Goal: Obtain resource: Download file/media

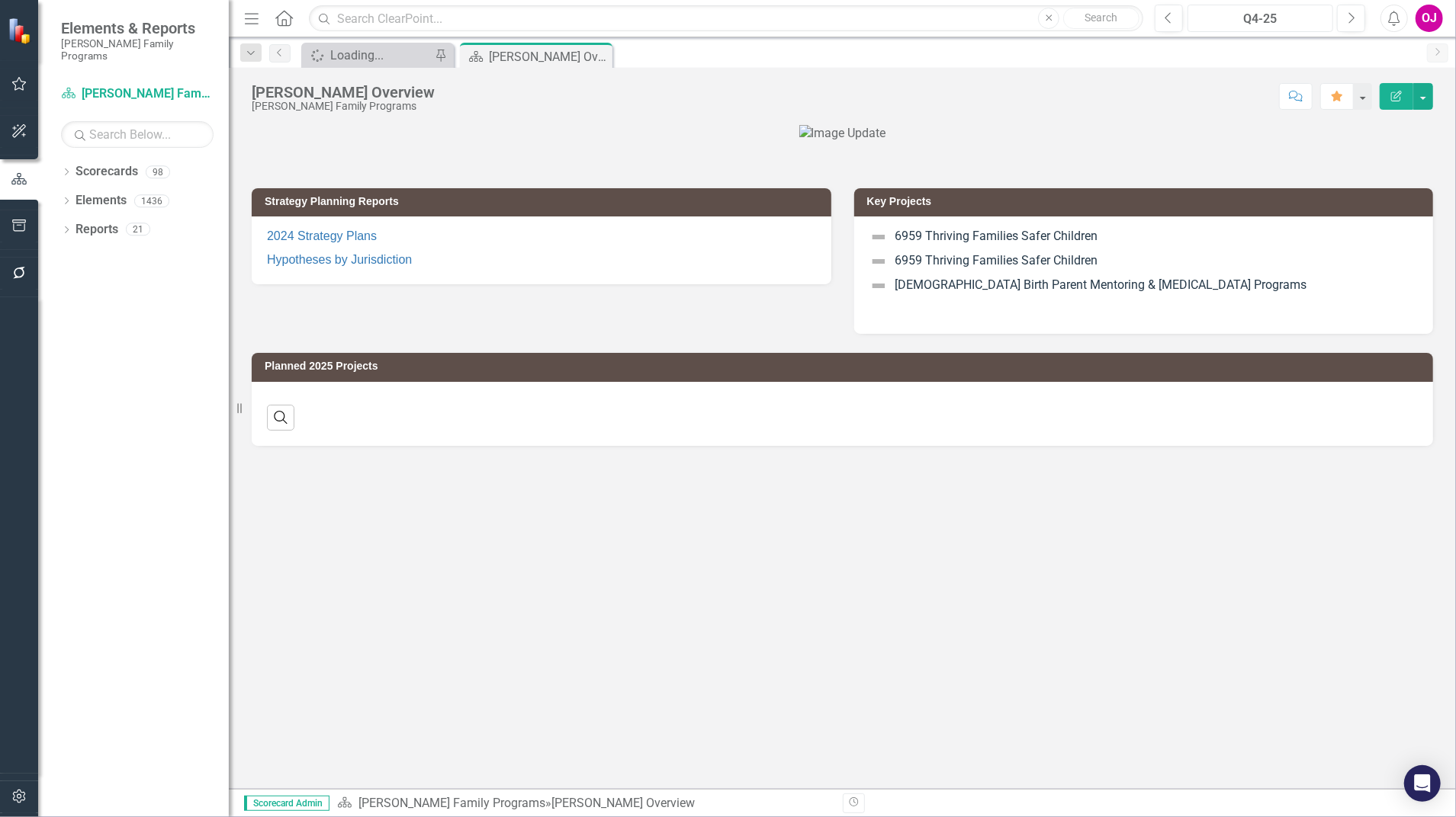
click at [1251, 19] on div "Q4-25" at bounding box center [1260, 18] width 135 height 18
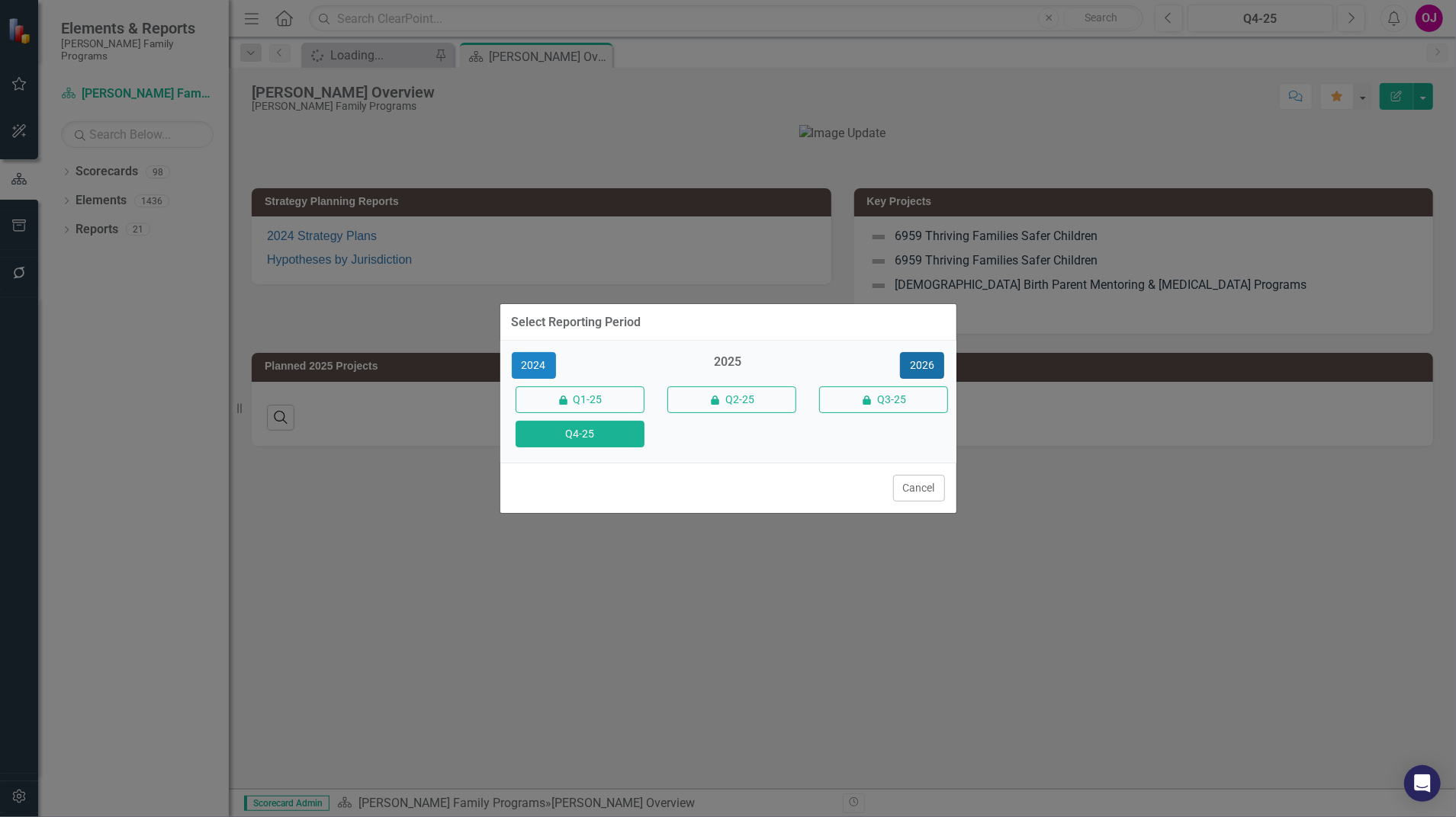
click at [927, 359] on button "2026" at bounding box center [922, 365] width 45 height 26
click at [612, 449] on div "Q4-26" at bounding box center [576, 434] width 151 height 34
click at [612, 435] on button "Q4-26" at bounding box center [579, 434] width 129 height 26
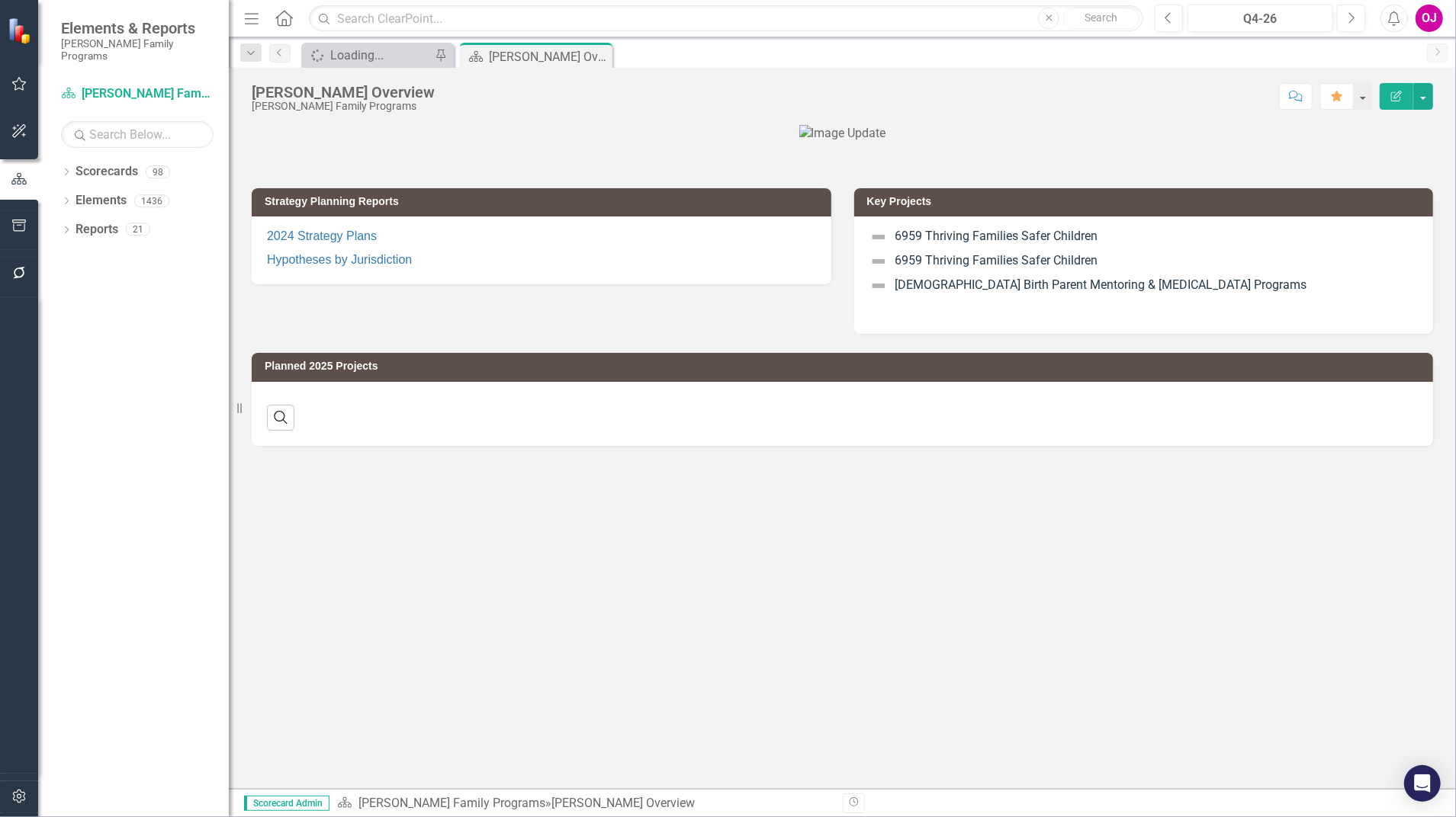
click at [67, 169] on icon "Dropdown" at bounding box center [66, 173] width 11 height 9
click at [76, 196] on icon "Dropdown" at bounding box center [75, 200] width 12 height 9
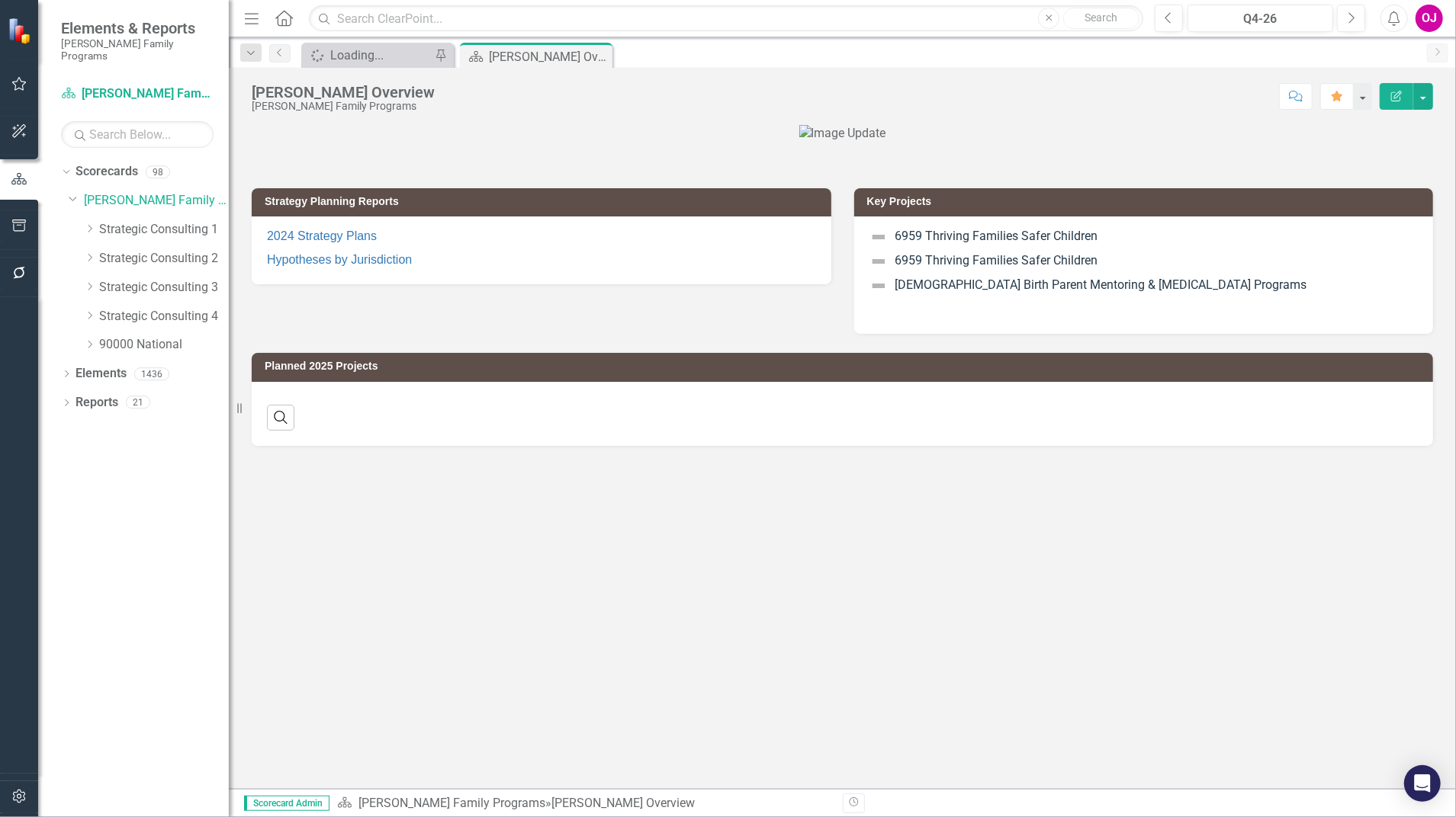
click at [88, 253] on icon "Dropdown" at bounding box center [89, 257] width 12 height 9
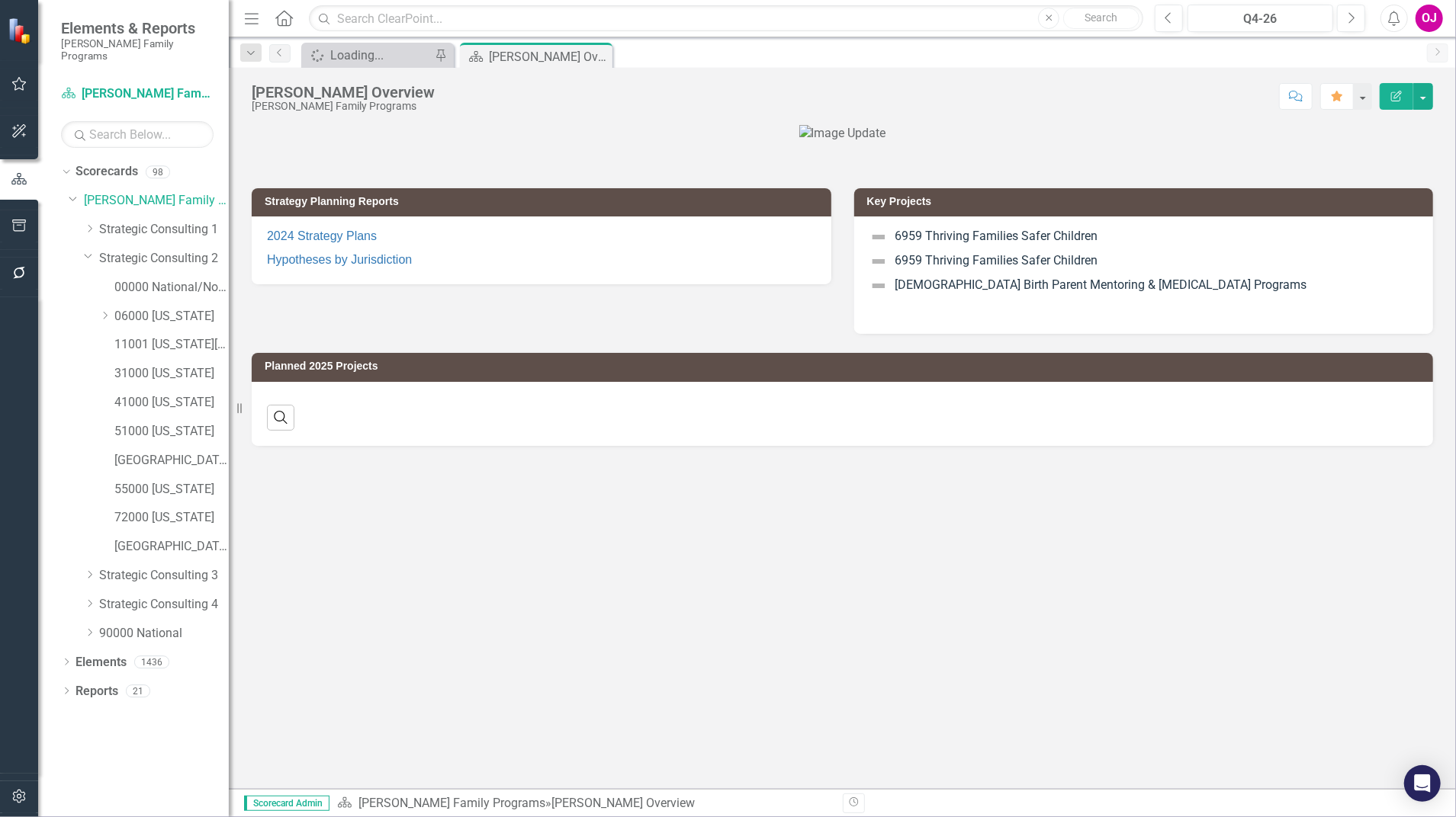
click at [102, 311] on icon "Dropdown" at bounding box center [105, 315] width 12 height 9
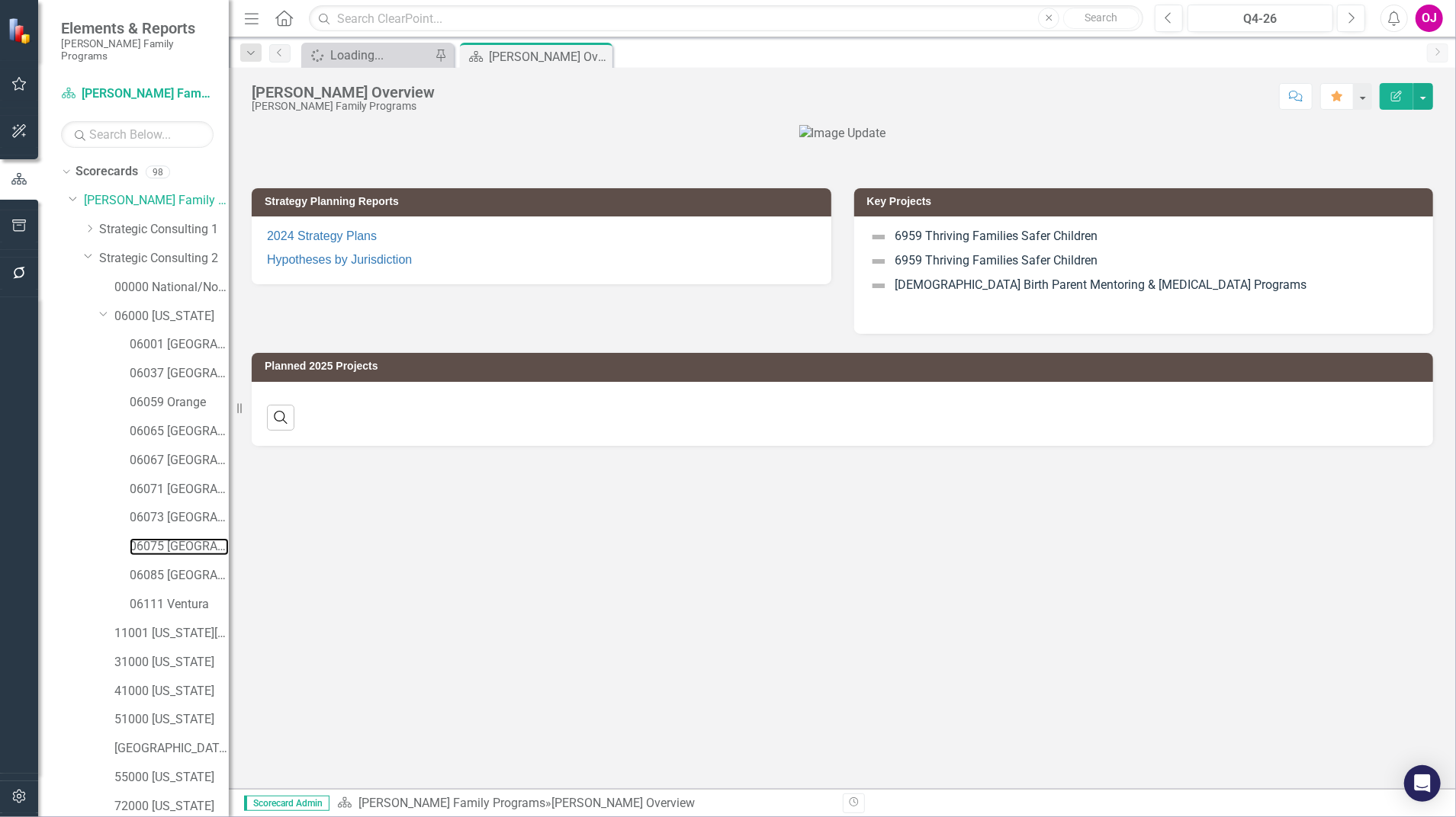
click at [182, 539] on link "06075 [GEOGRAPHIC_DATA]" at bounding box center [180, 547] width 99 height 17
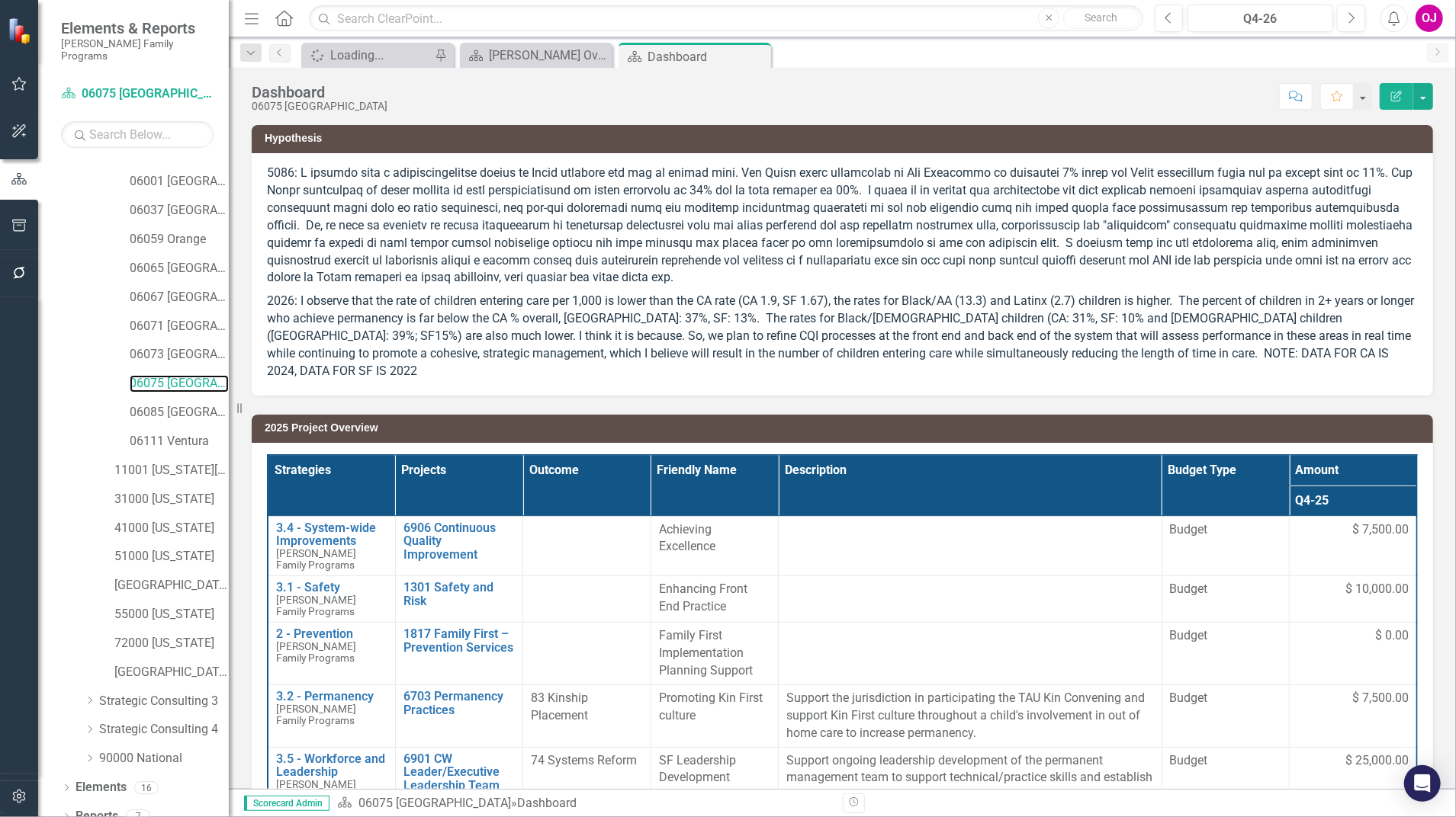
scroll to position [166, 0]
click at [63, 811] on icon "Dropdown" at bounding box center [66, 815] width 11 height 9
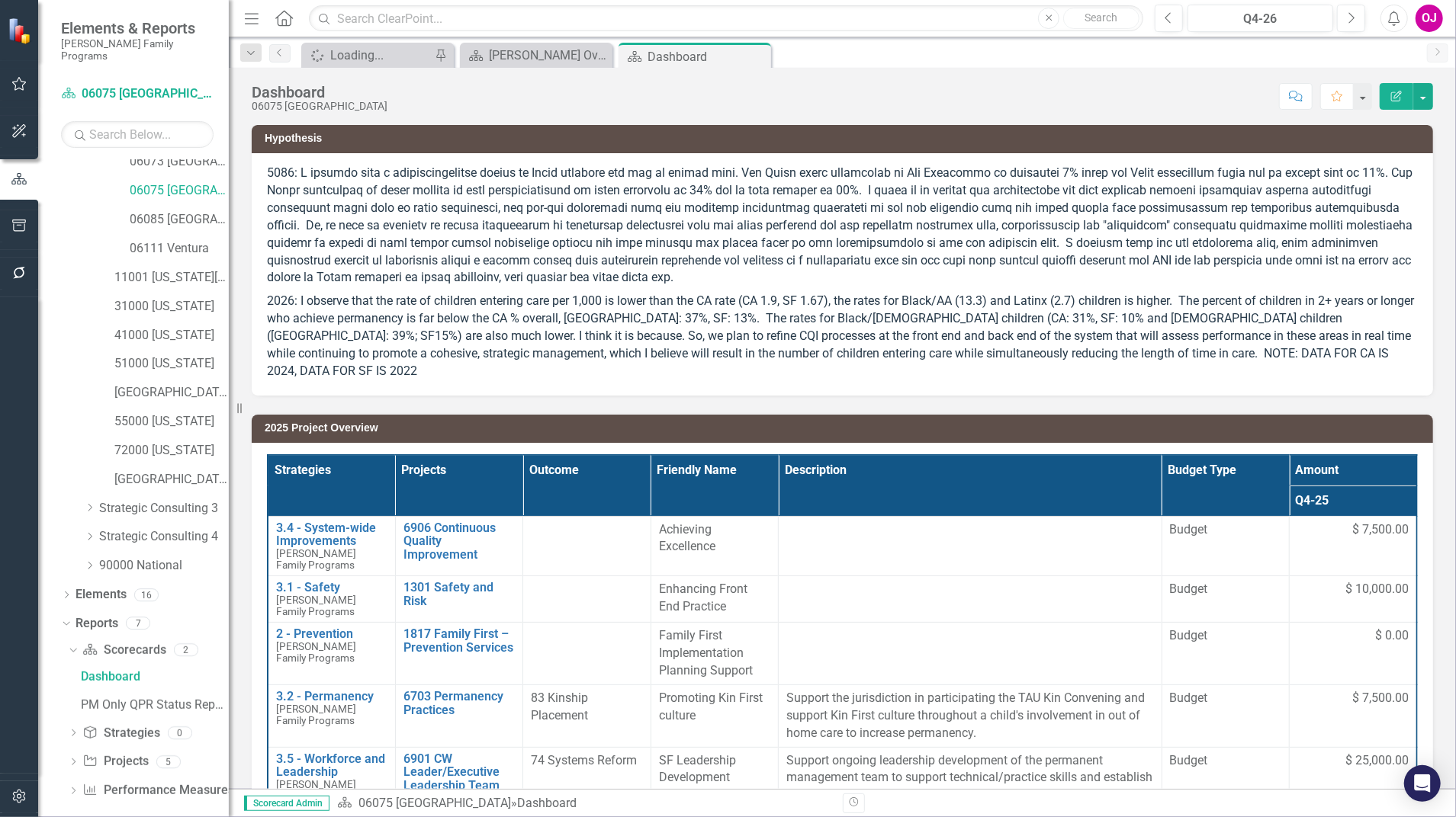
click at [73, 760] on icon "Dropdown" at bounding box center [73, 764] width 11 height 9
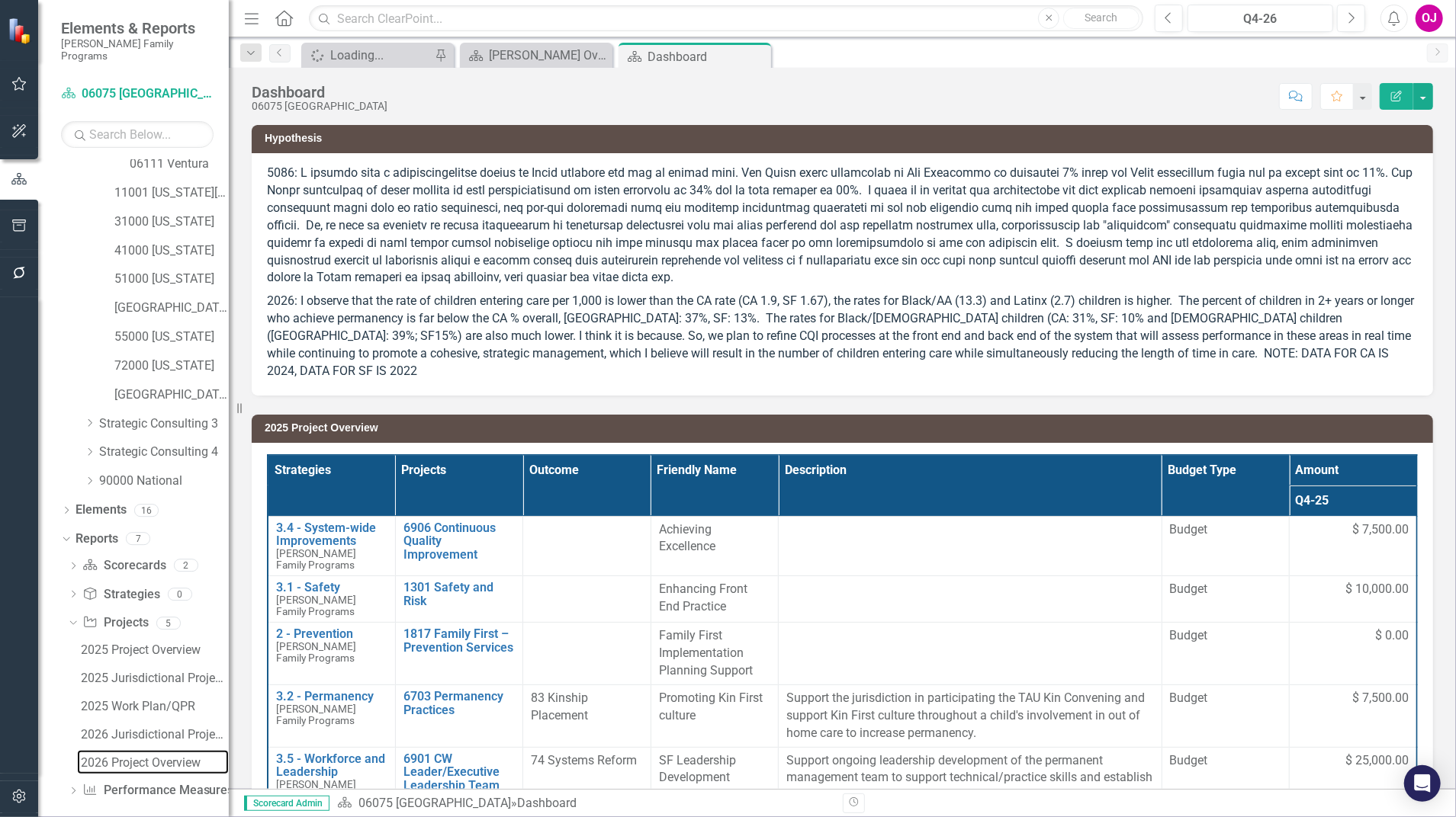
click at [168, 756] on div "2026 Project Overview" at bounding box center [154, 763] width 148 height 14
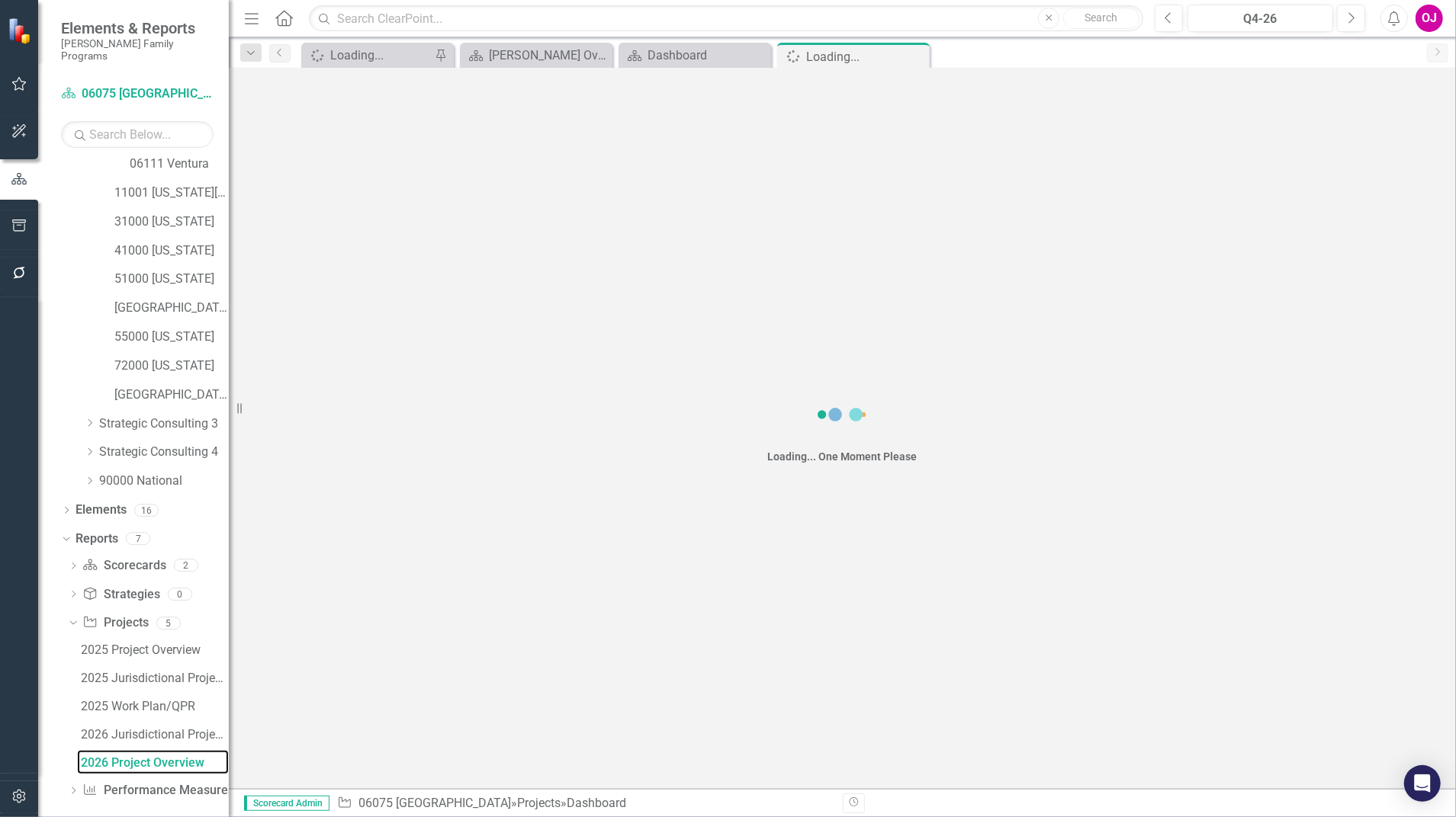
scroll to position [386, 0]
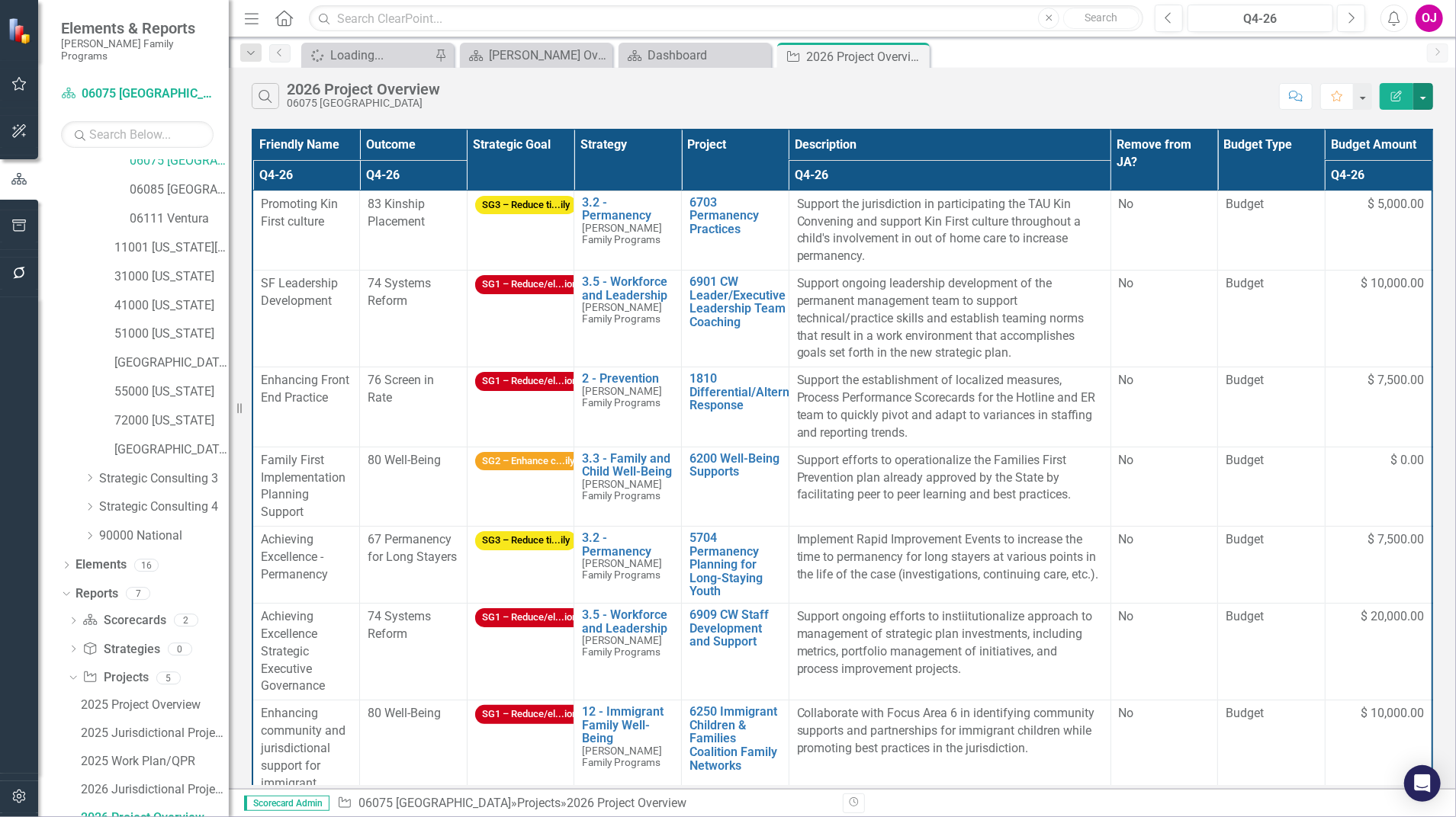
click at [1420, 98] on button "button" at bounding box center [1423, 96] width 19 height 26
click at [1375, 154] on link "PDF Export to PDF" at bounding box center [1373, 154] width 120 height 28
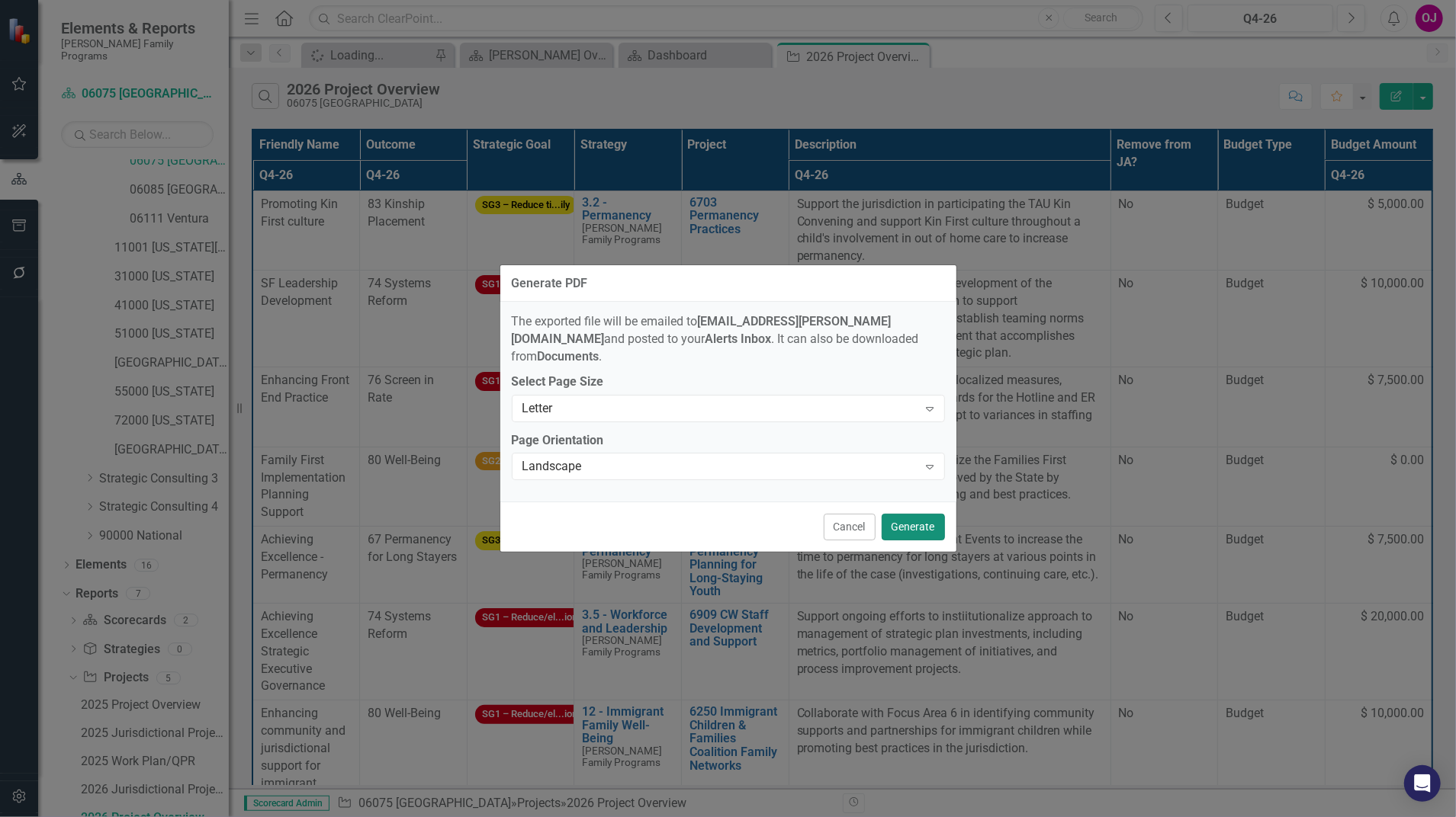
click at [908, 518] on button "Generate" at bounding box center [912, 527] width 63 height 26
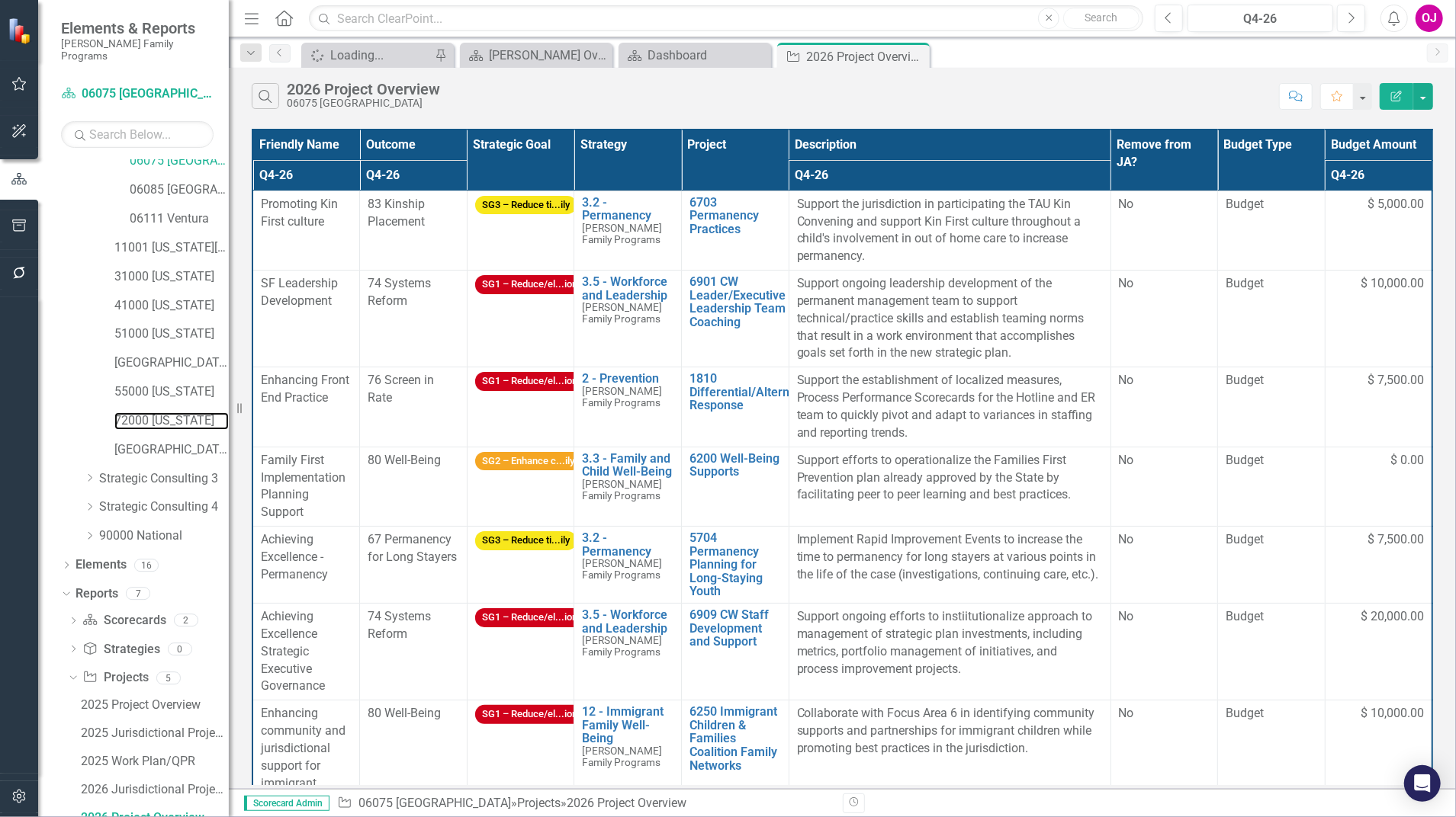
click at [186, 412] on link "72000 [US_STATE]" at bounding box center [172, 421] width 115 height 17
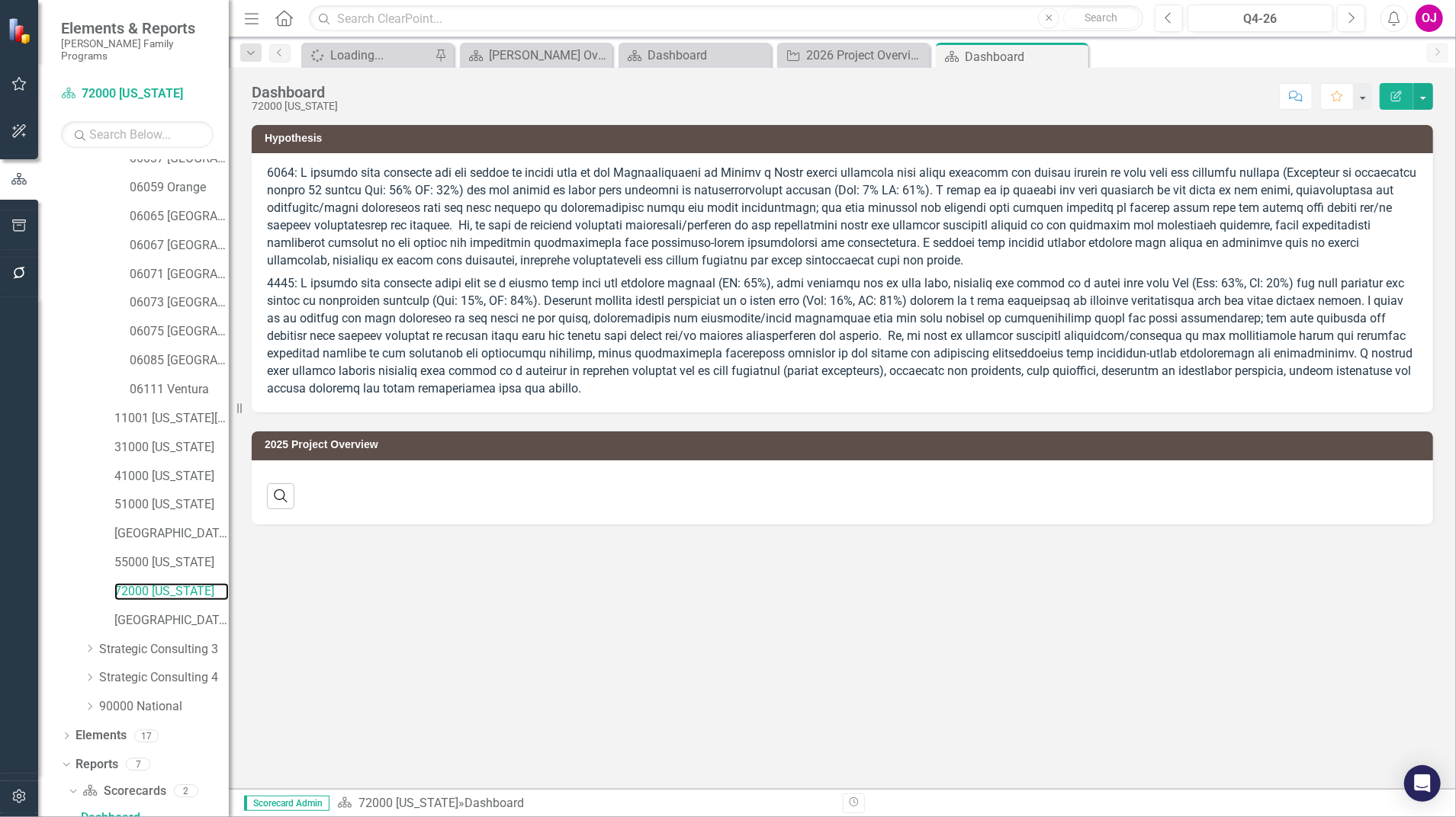
scroll to position [356, 0]
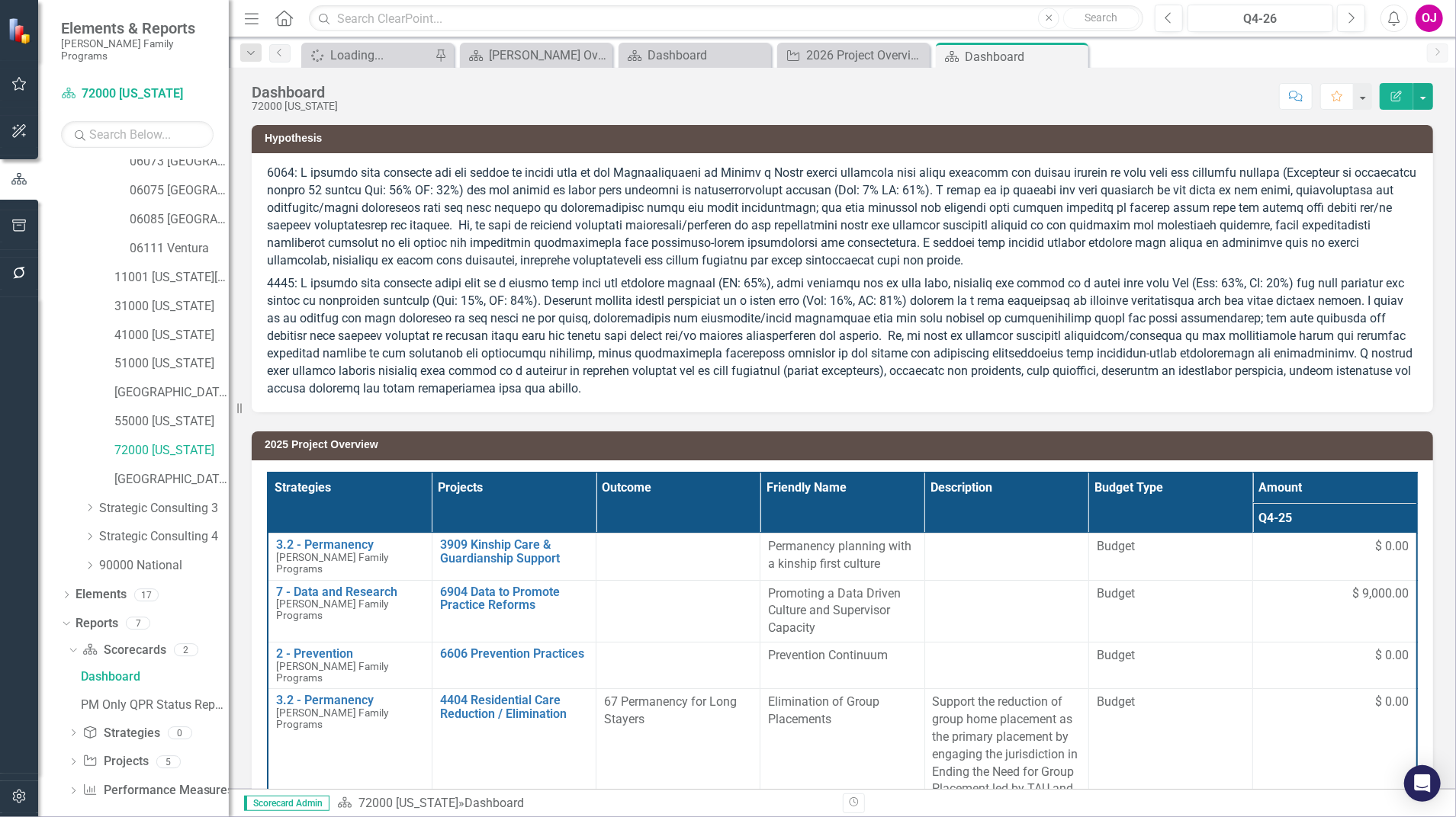
click at [73, 760] on icon "Dropdown" at bounding box center [73, 764] width 11 height 9
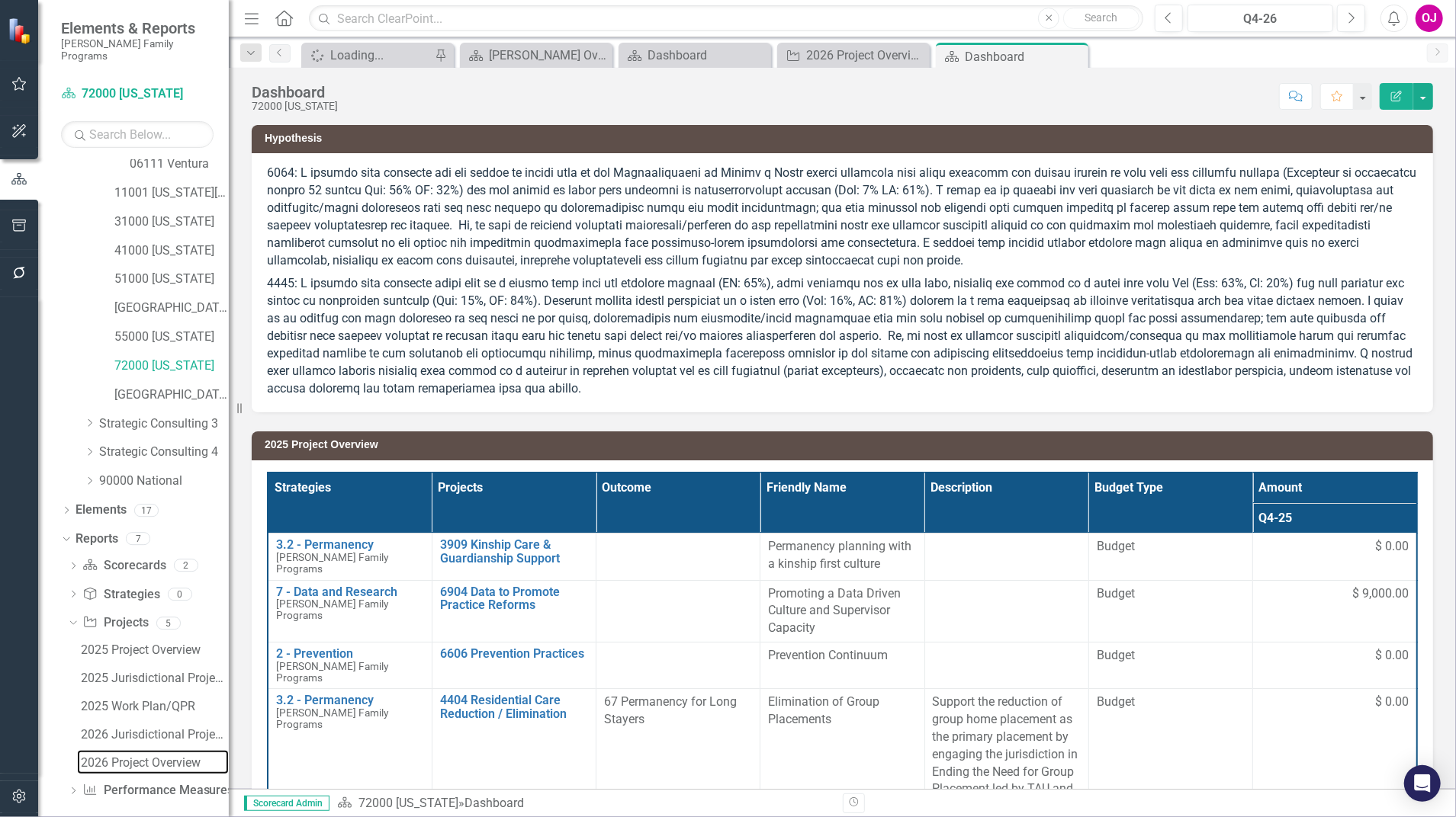
click at [177, 756] on div "2026 Project Overview" at bounding box center [154, 763] width 148 height 14
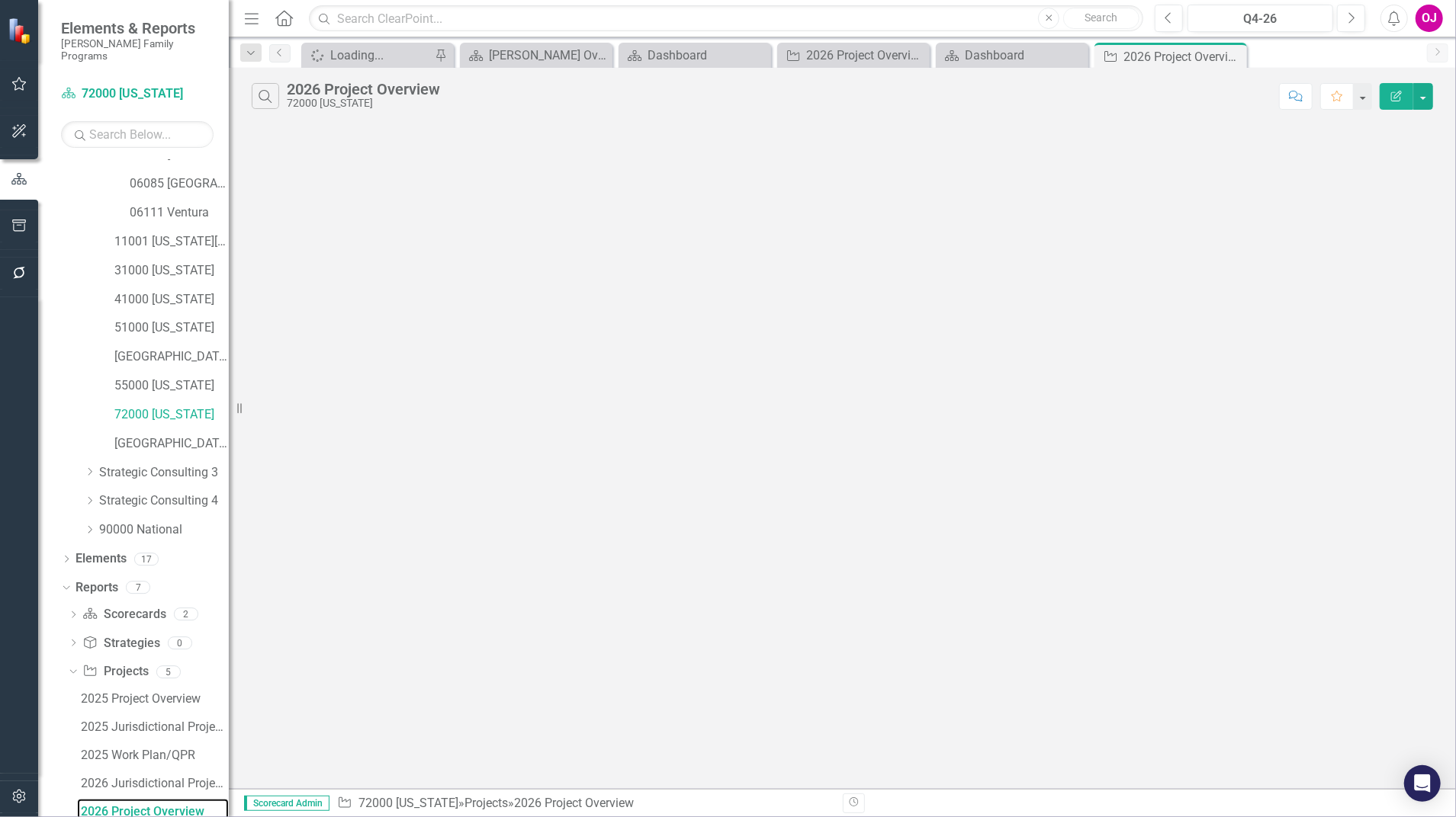
scroll to position [386, 0]
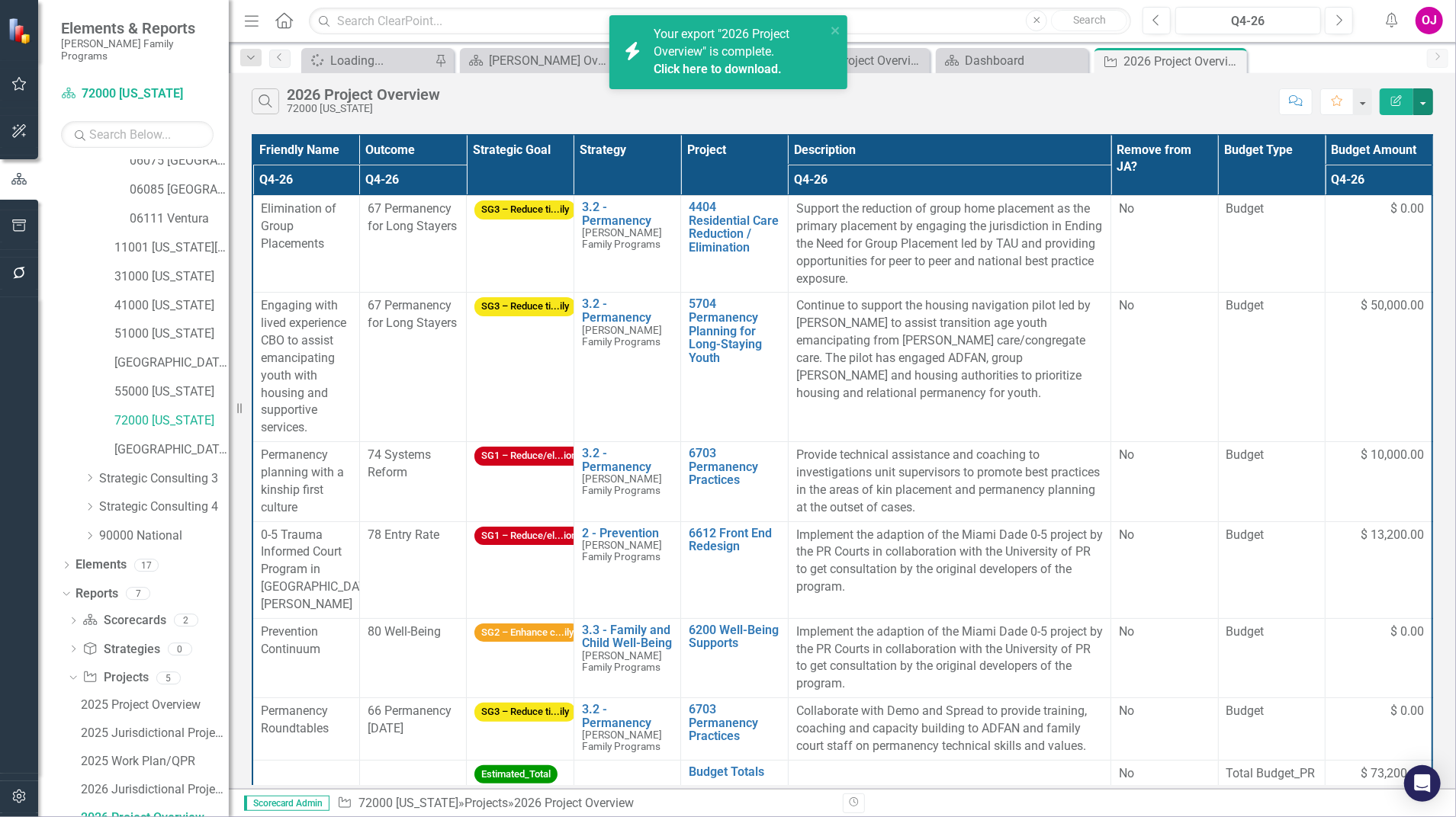
click at [1428, 101] on button "button" at bounding box center [1423, 101] width 19 height 26
click at [1386, 194] on link "Excel Export to Excel" at bounding box center [1373, 182] width 120 height 28
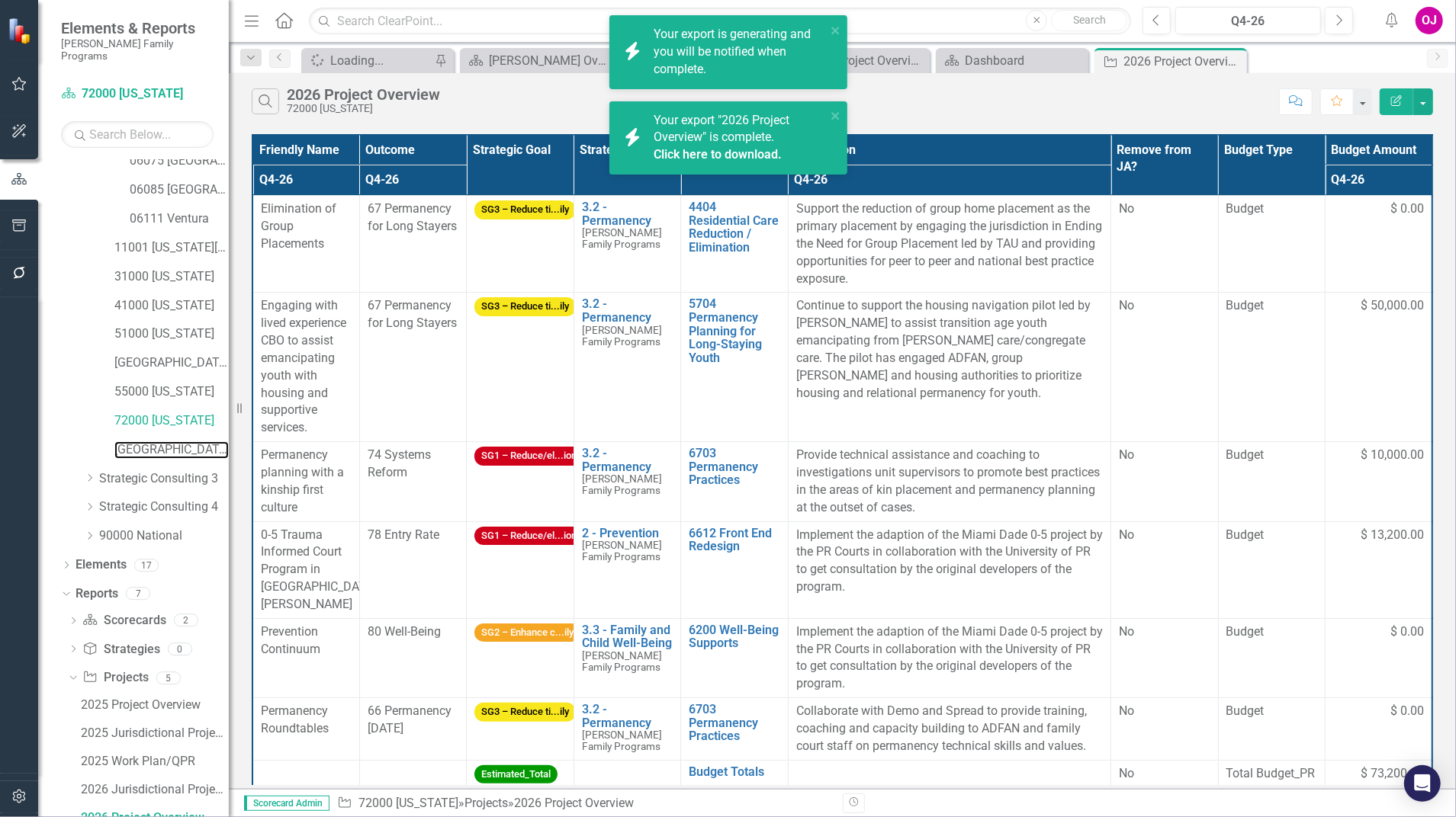
click at [186, 441] on link "[GEOGRAPHIC_DATA]" at bounding box center [172, 450] width 115 height 17
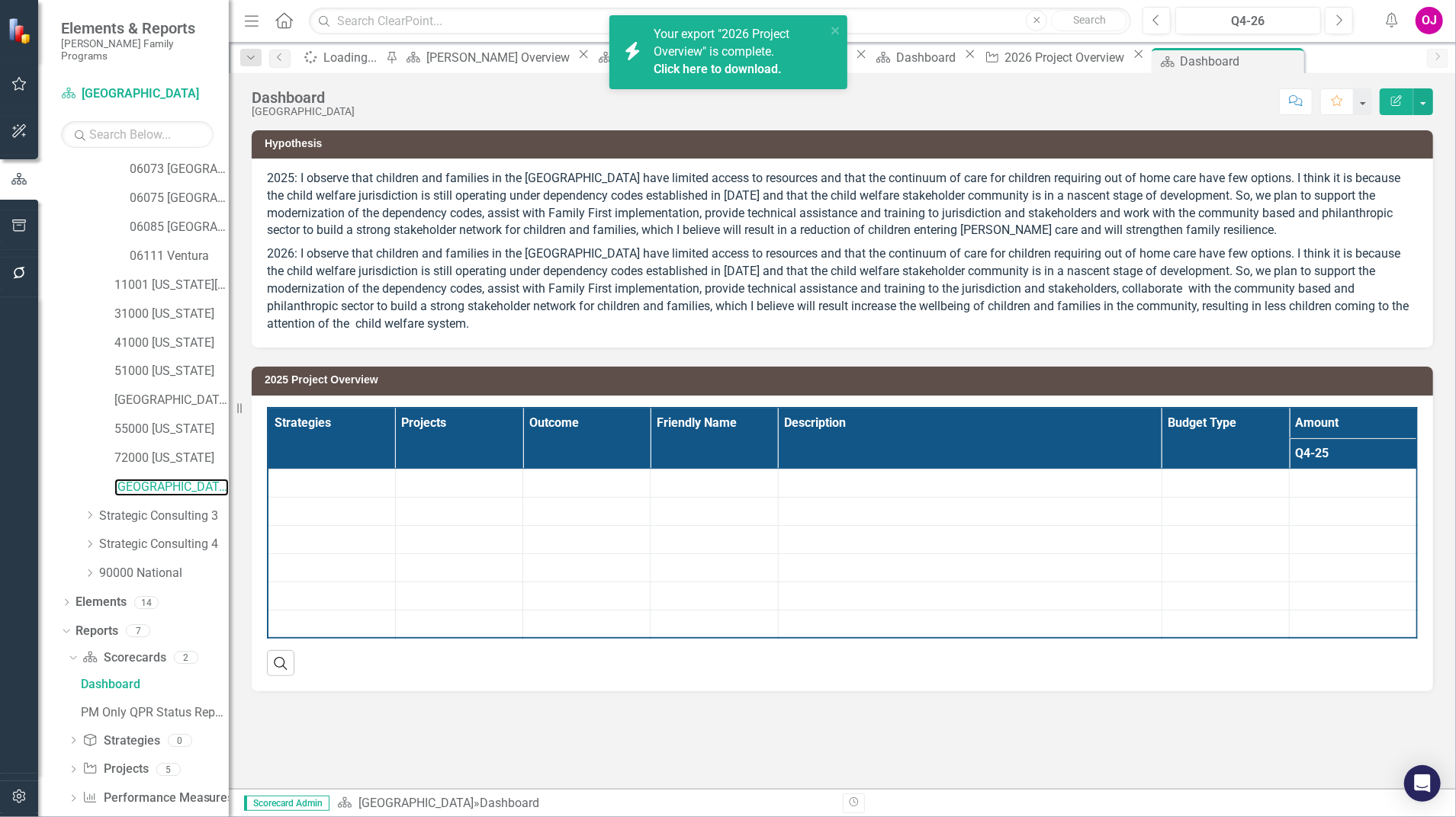
scroll to position [356, 0]
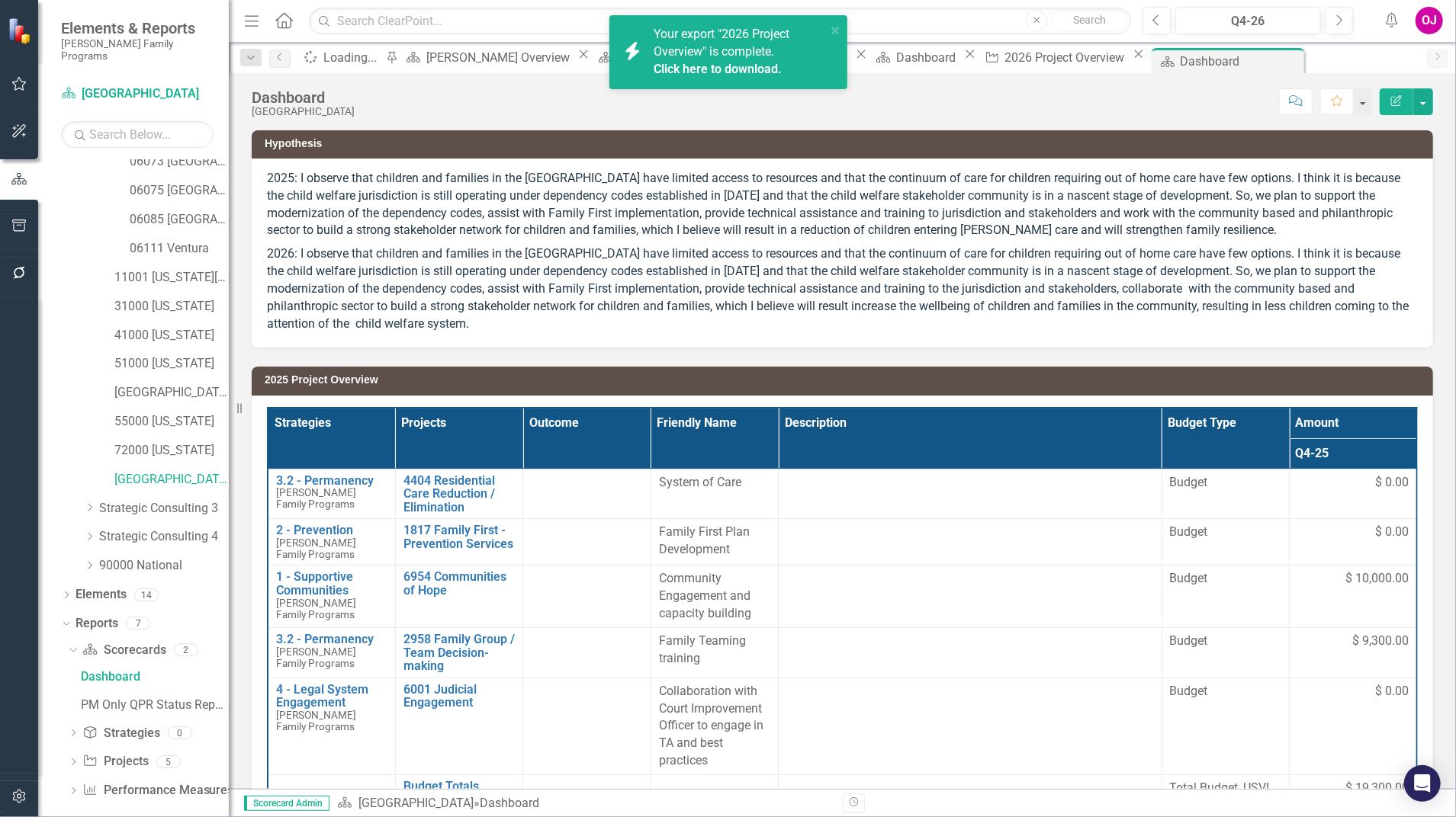
click at [77, 760] on icon "Dropdown" at bounding box center [73, 764] width 11 height 9
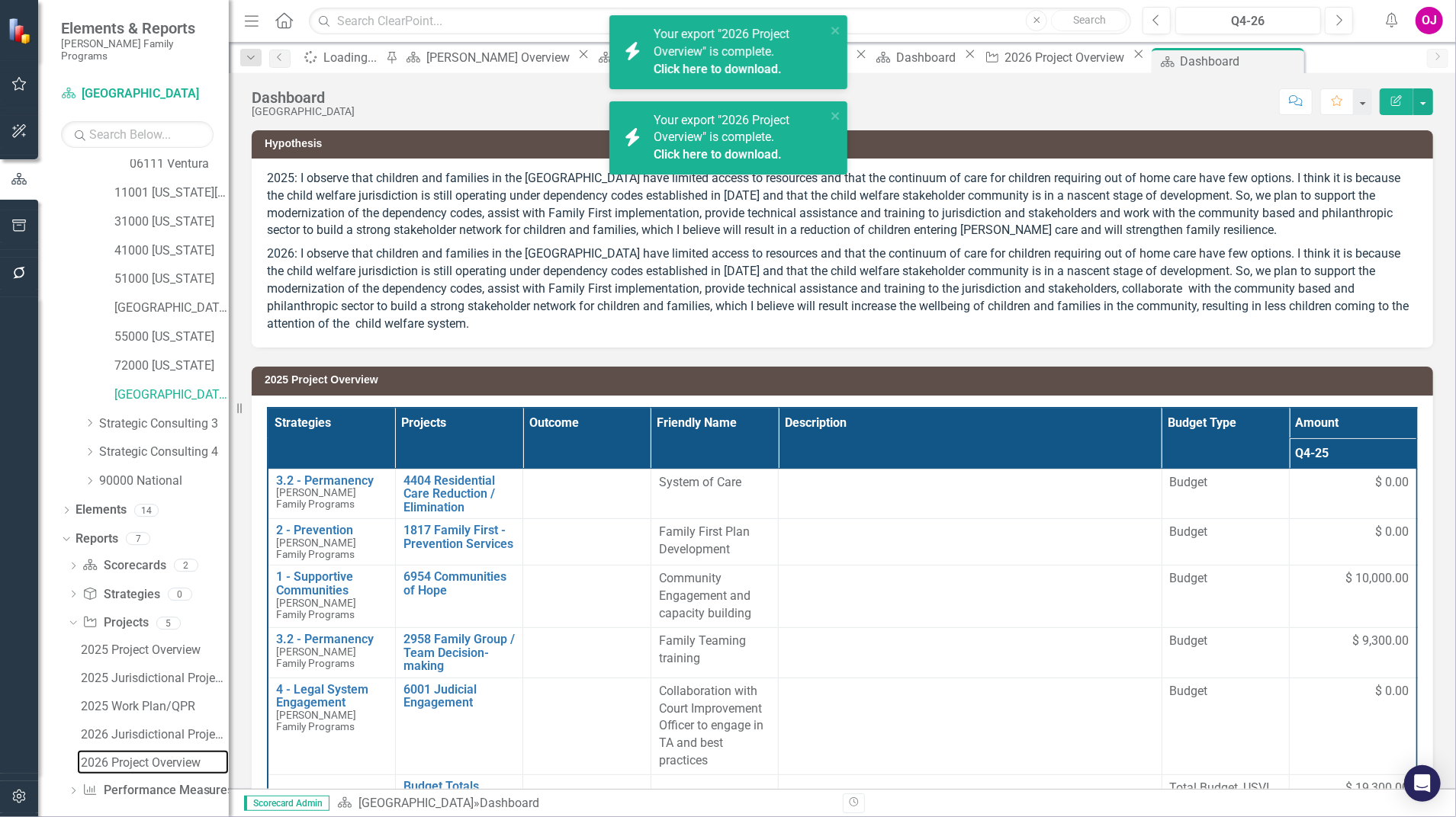
click at [171, 756] on div "2026 Project Overview" at bounding box center [154, 763] width 148 height 14
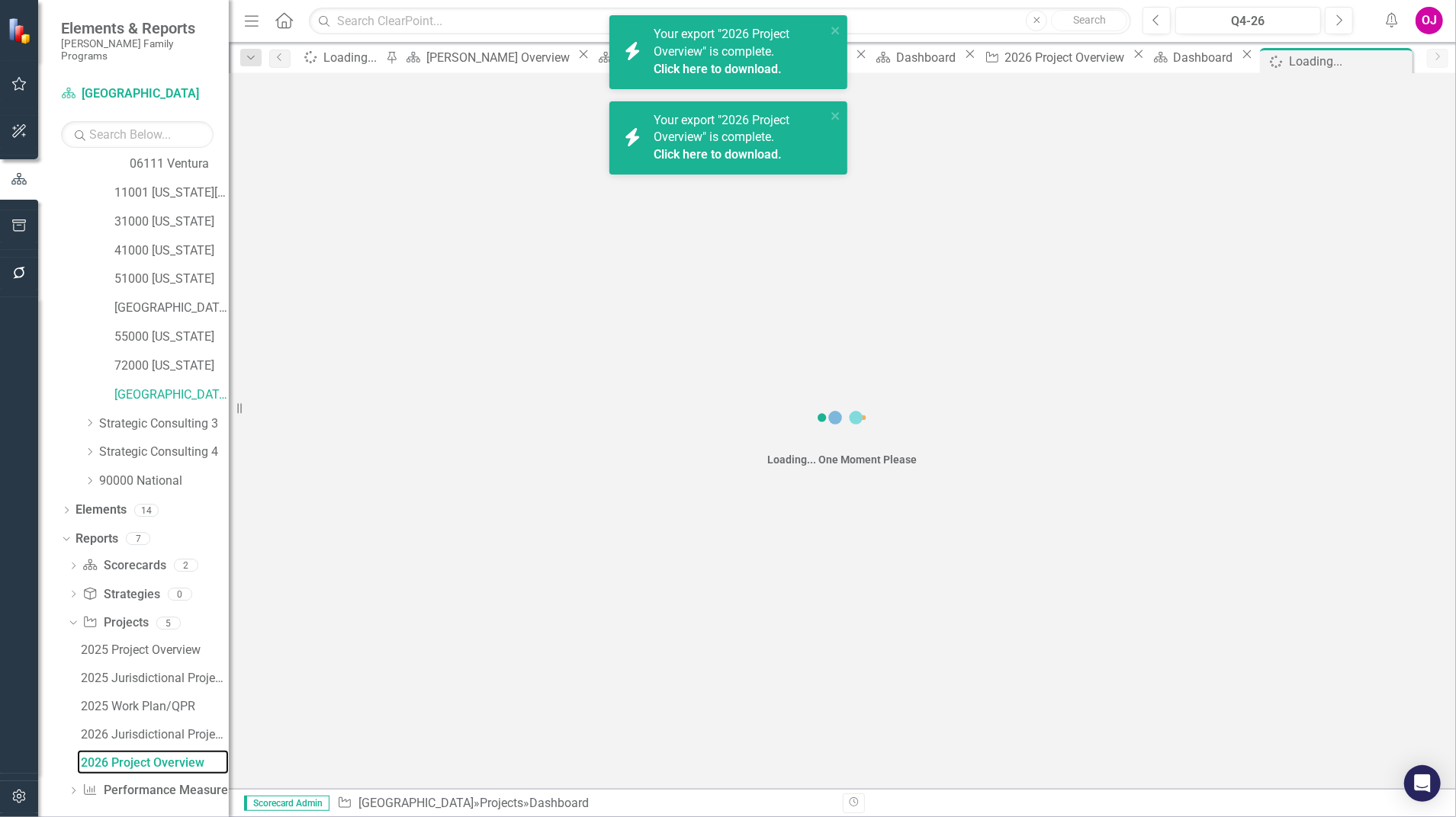
scroll to position [386, 0]
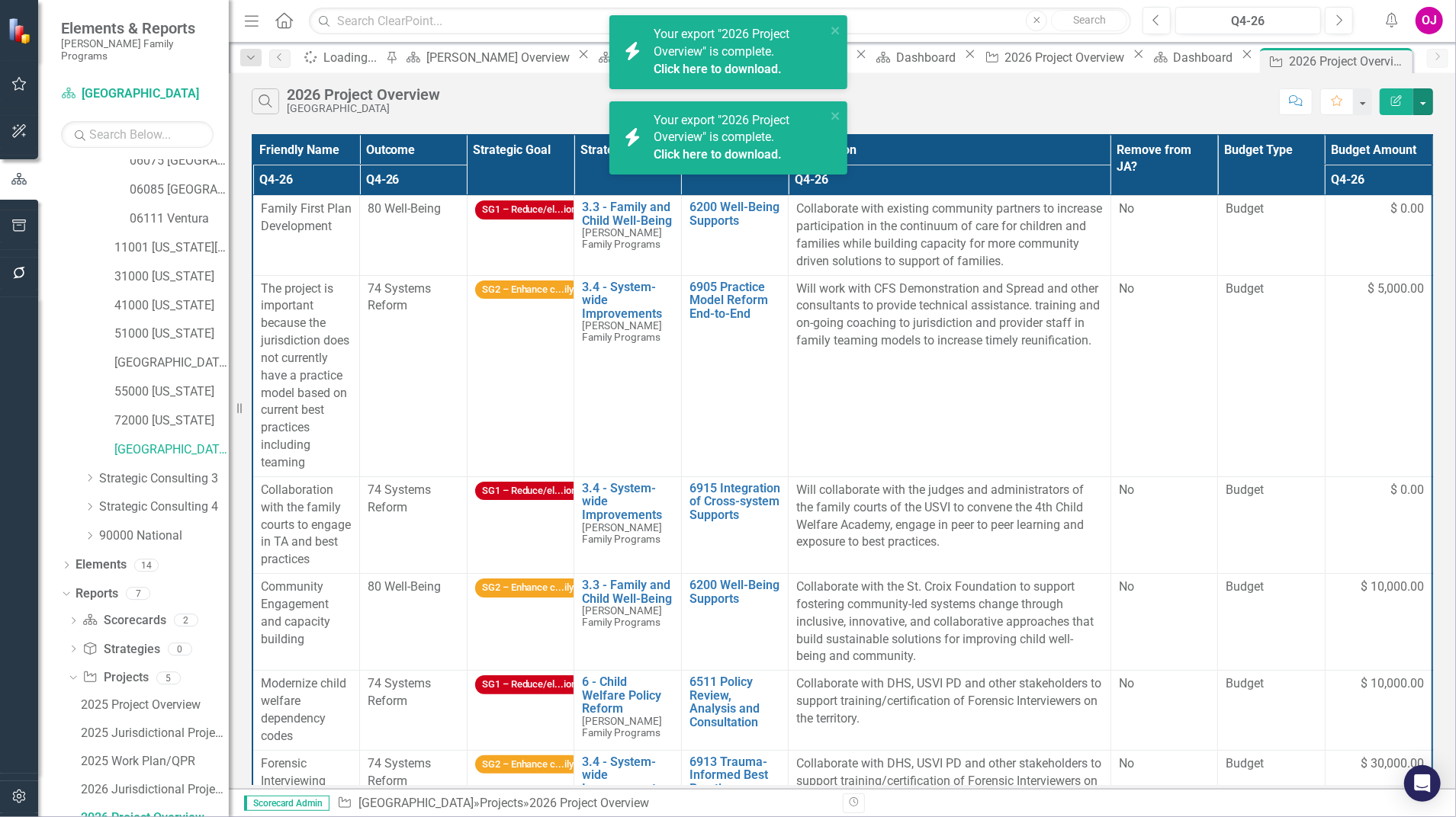
click at [1422, 106] on button "button" at bounding box center [1423, 101] width 19 height 26
click at [1380, 161] on link "PDF Export to PDF" at bounding box center [1373, 154] width 120 height 28
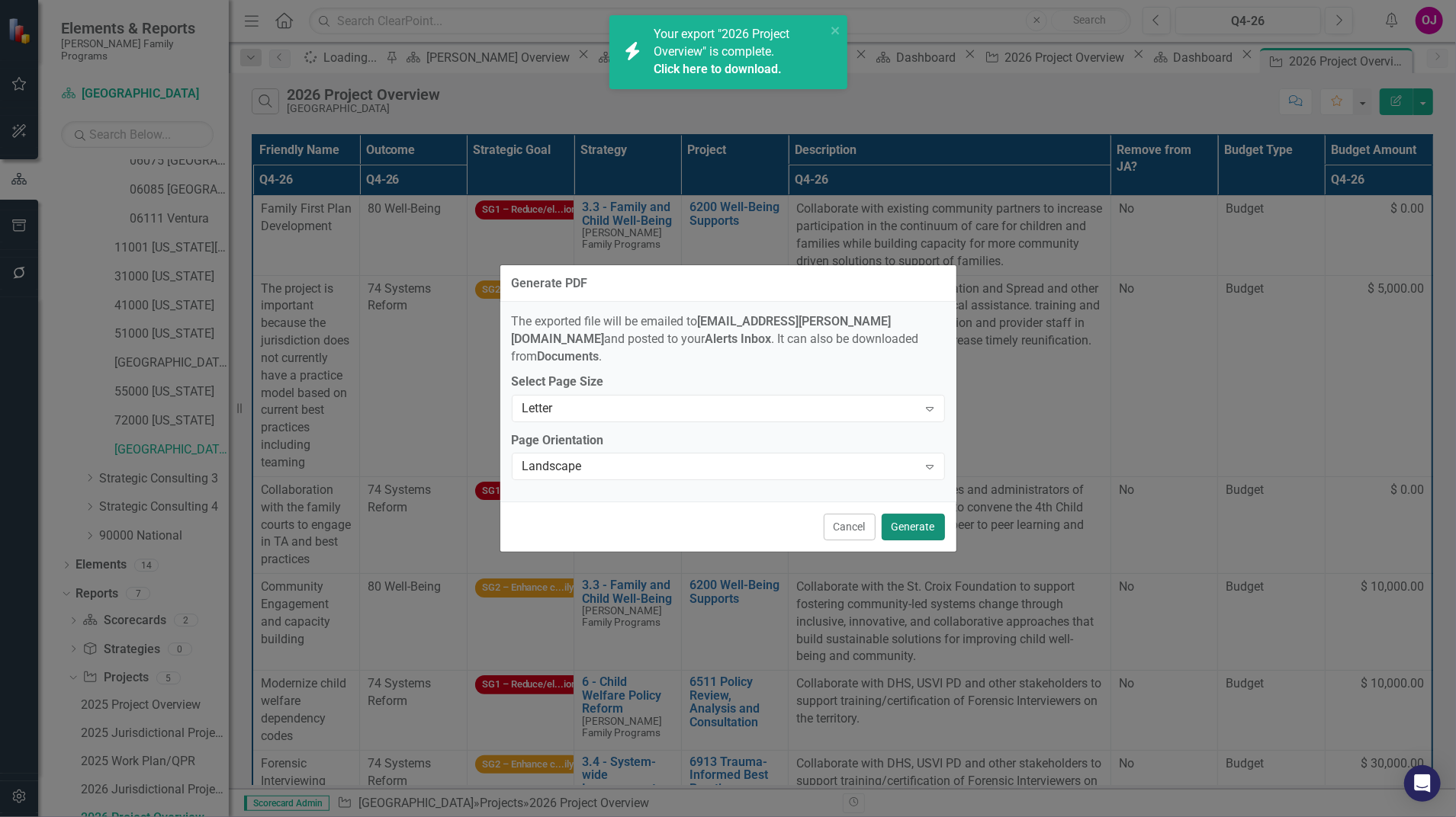
click at [897, 514] on button "Generate" at bounding box center [912, 527] width 63 height 26
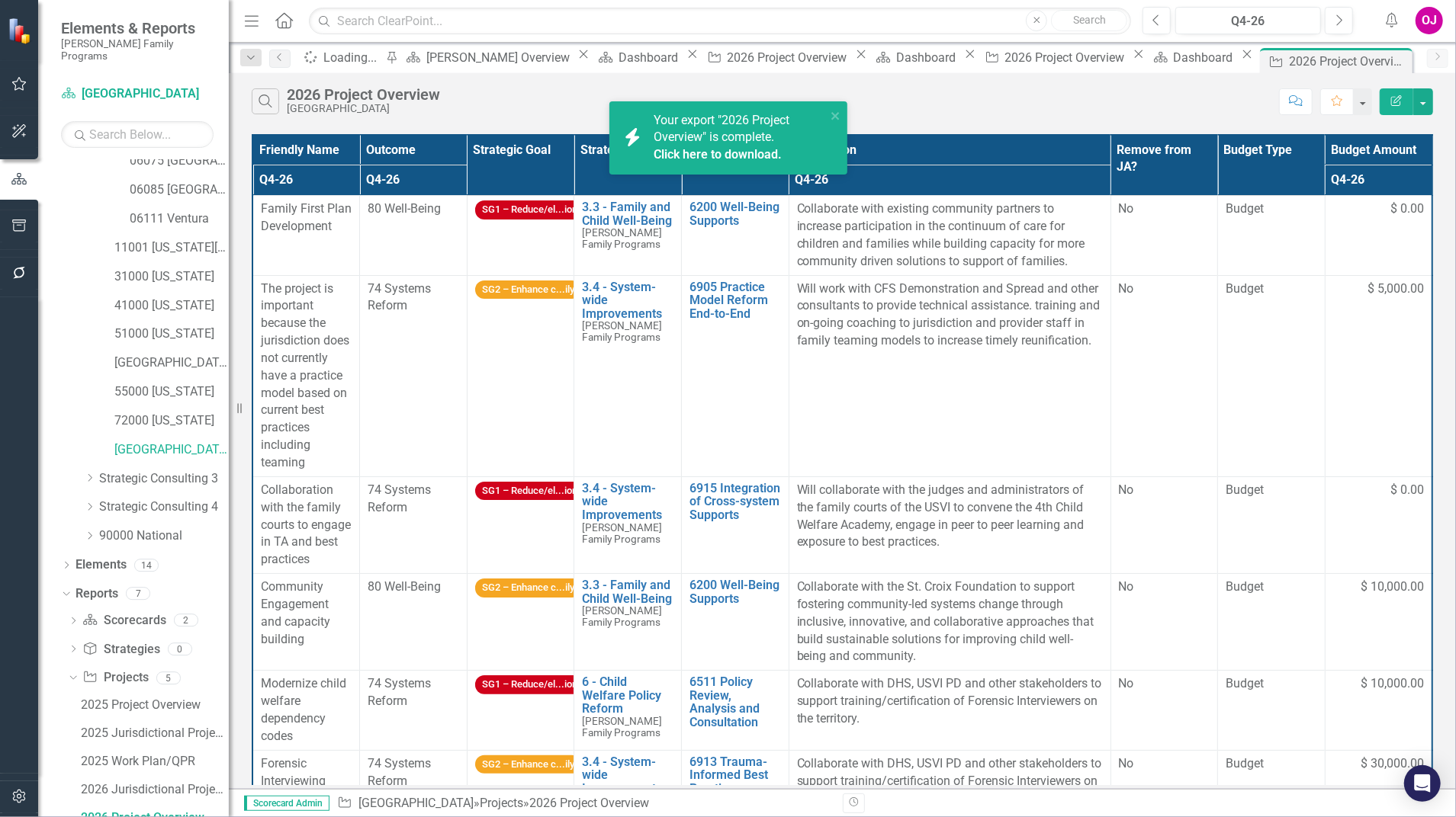
click at [1394, 16] on icon "Alerts" at bounding box center [1391, 20] width 16 height 16
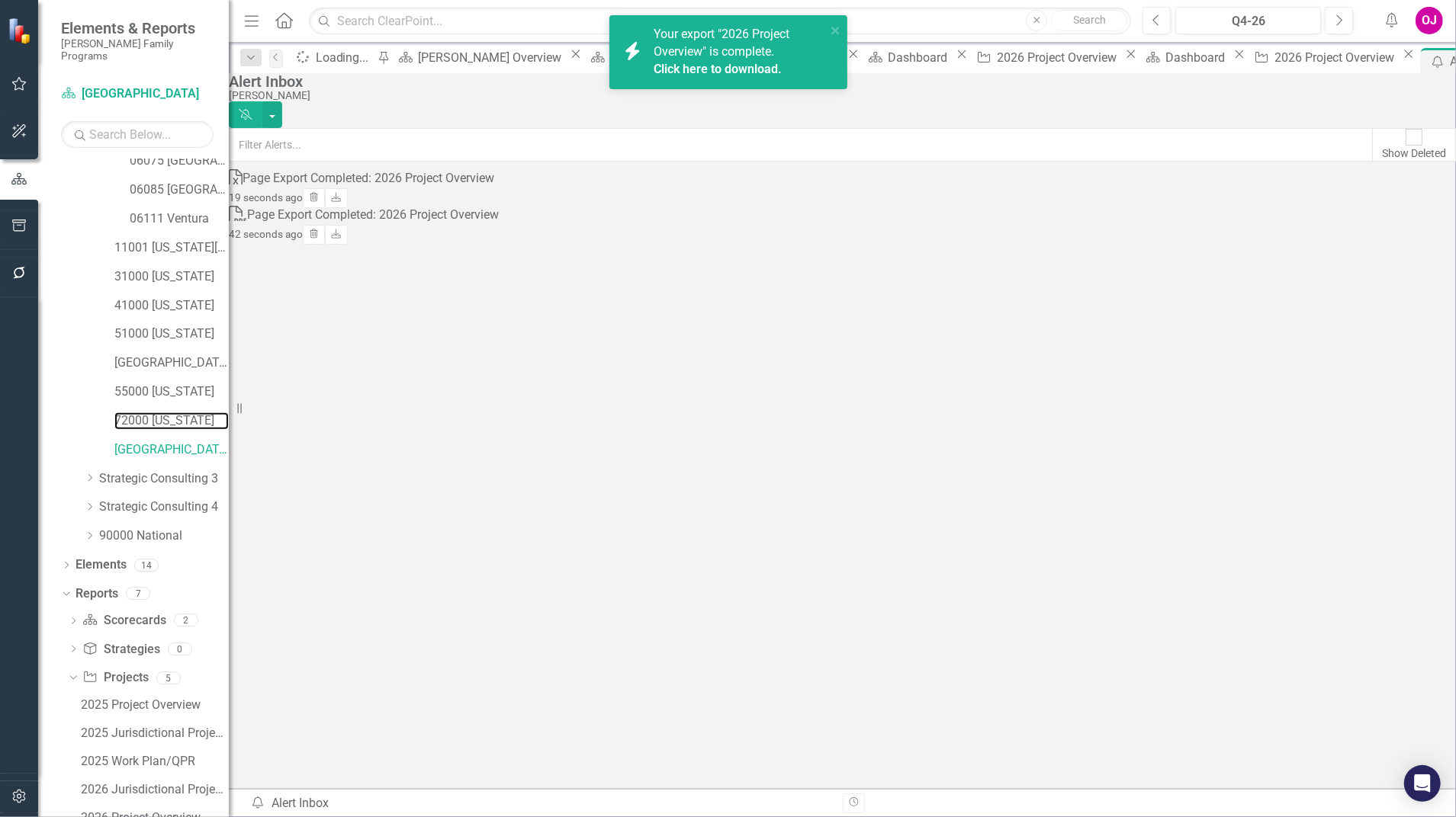
click at [195, 413] on link "72000 [US_STATE]" at bounding box center [172, 421] width 115 height 17
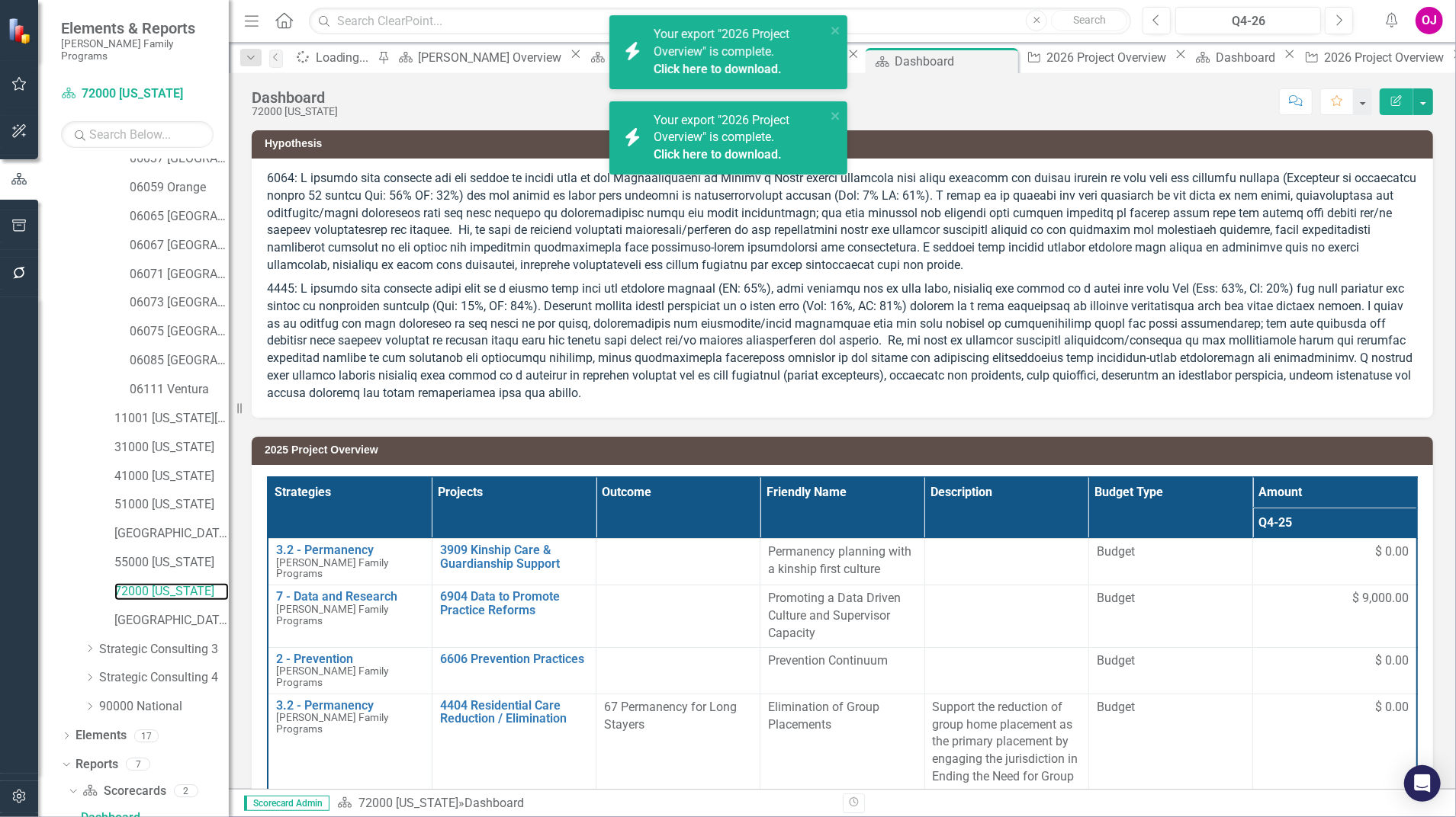
scroll to position [495, 0]
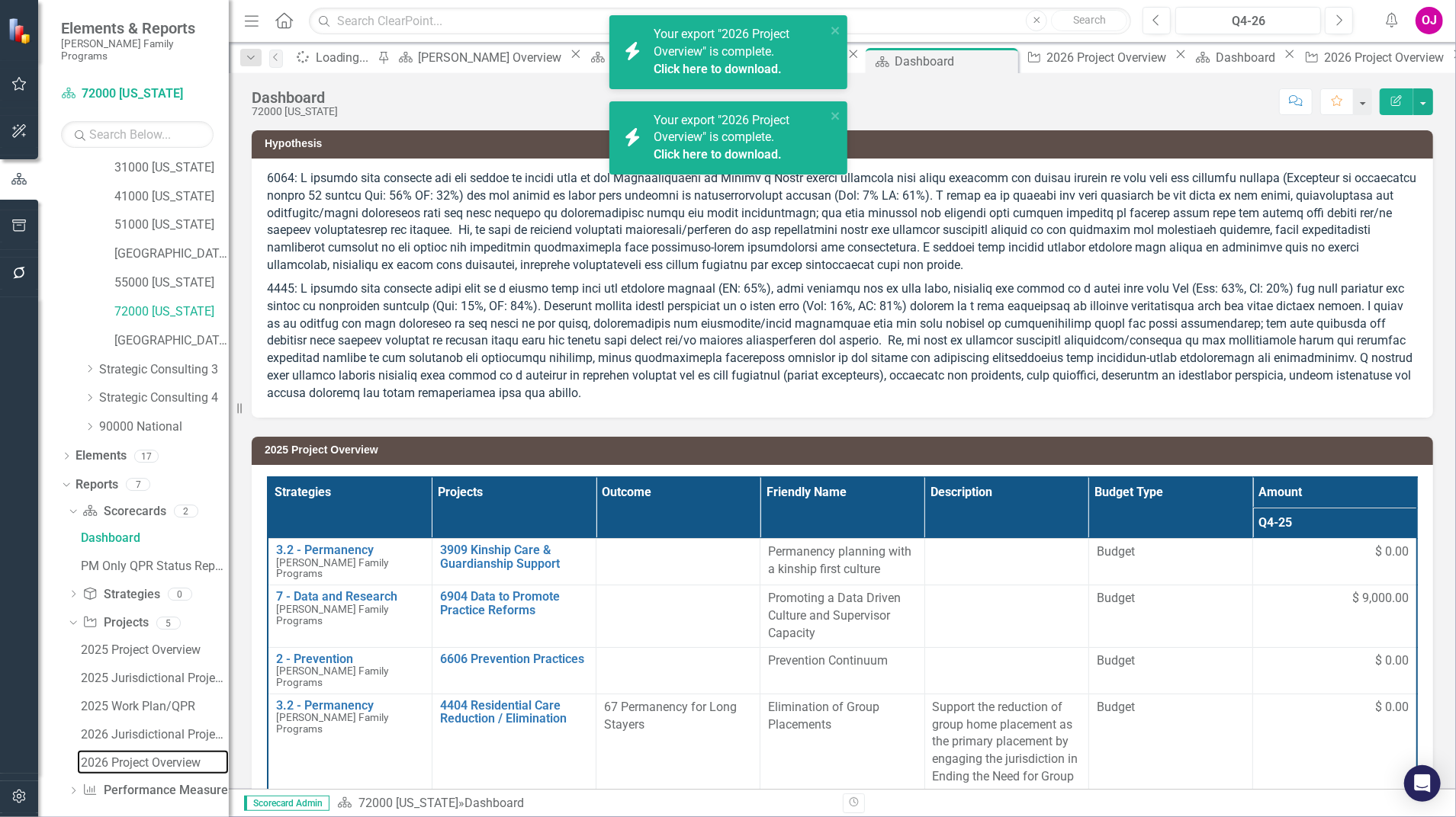
click at [162, 756] on div "2026 Project Overview" at bounding box center [154, 763] width 148 height 14
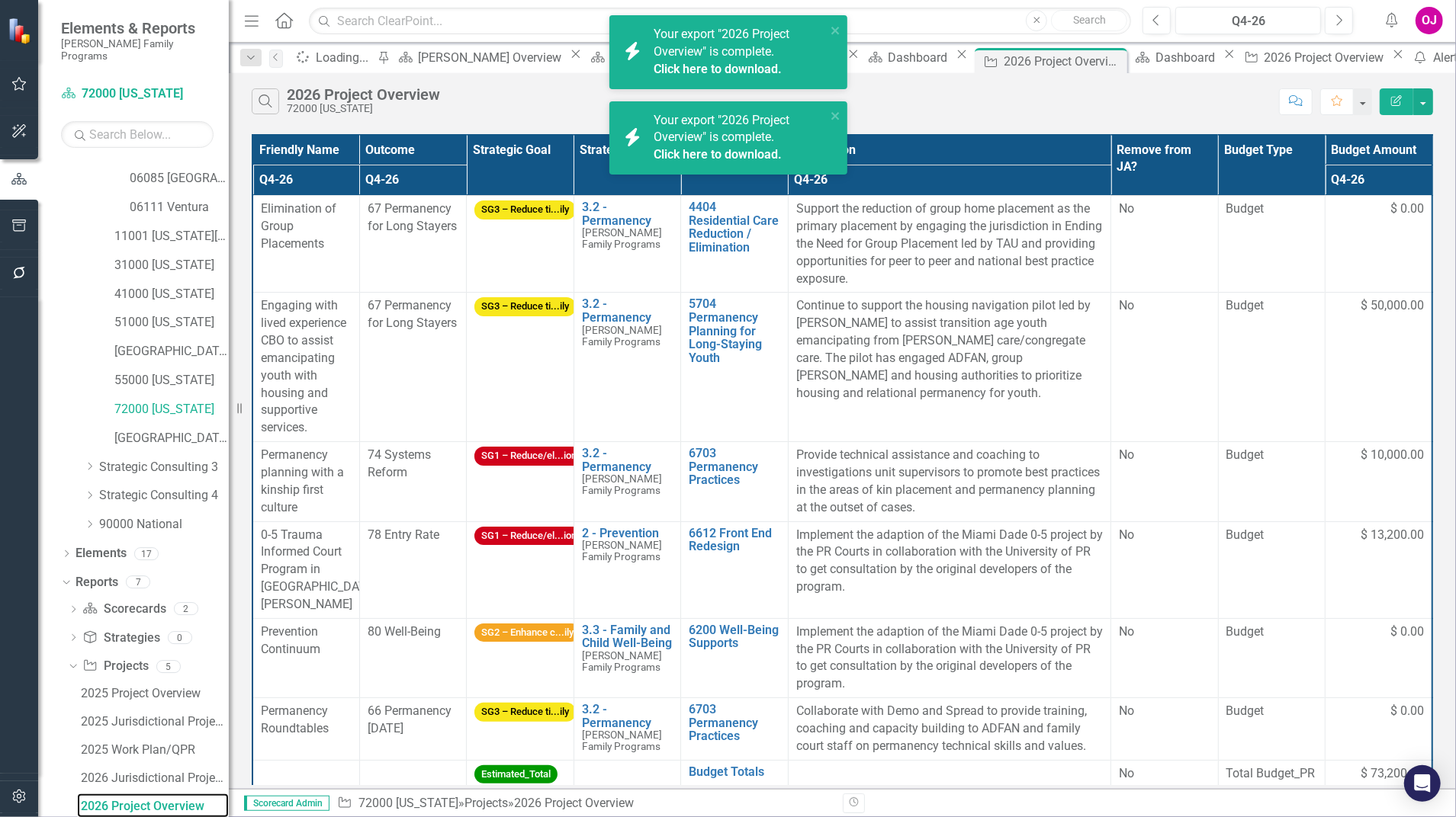
scroll to position [386, 0]
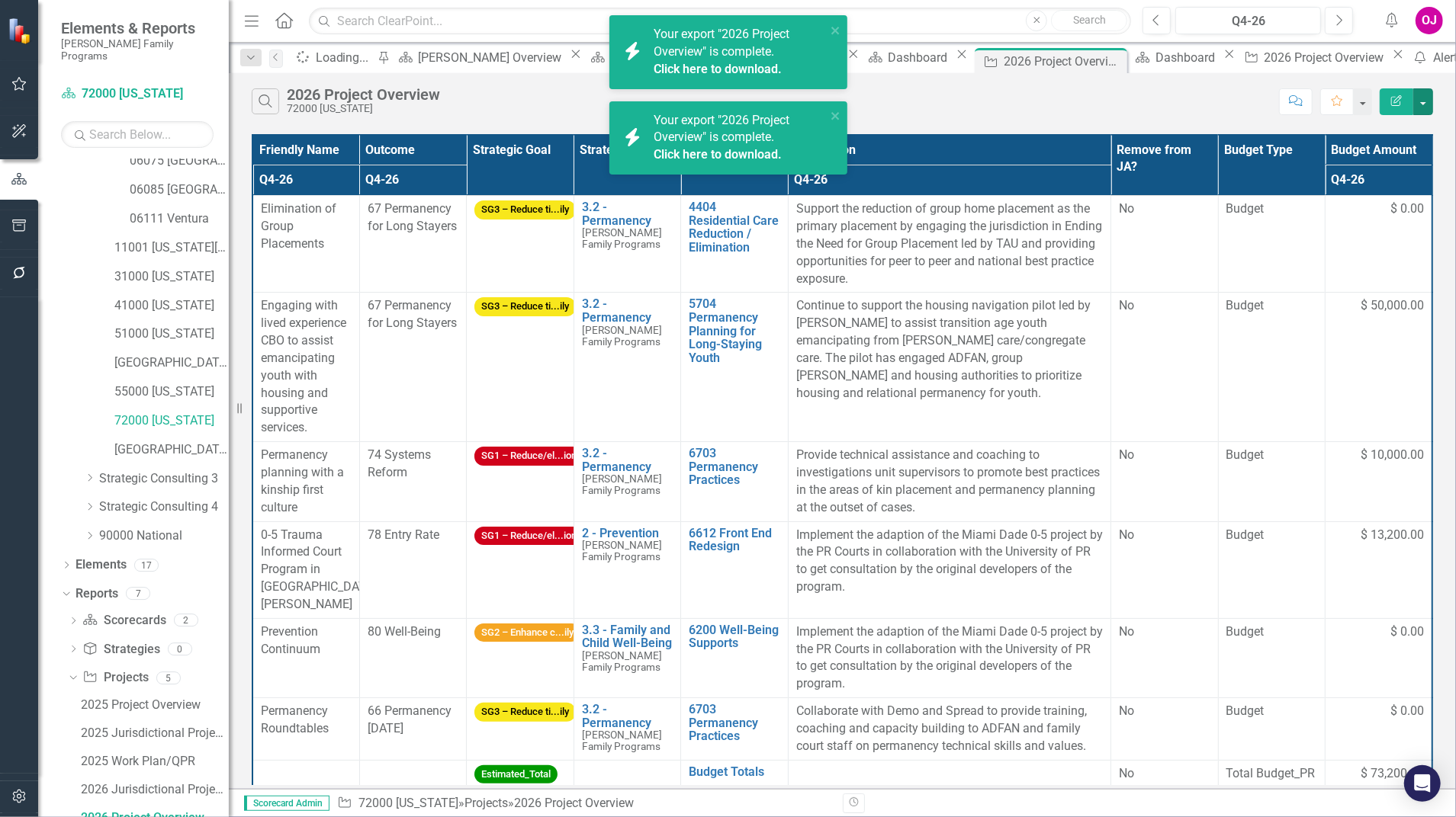
click at [1422, 100] on button "button" at bounding box center [1423, 101] width 19 height 26
click at [1363, 155] on link "PDF Export to PDF" at bounding box center [1373, 154] width 120 height 28
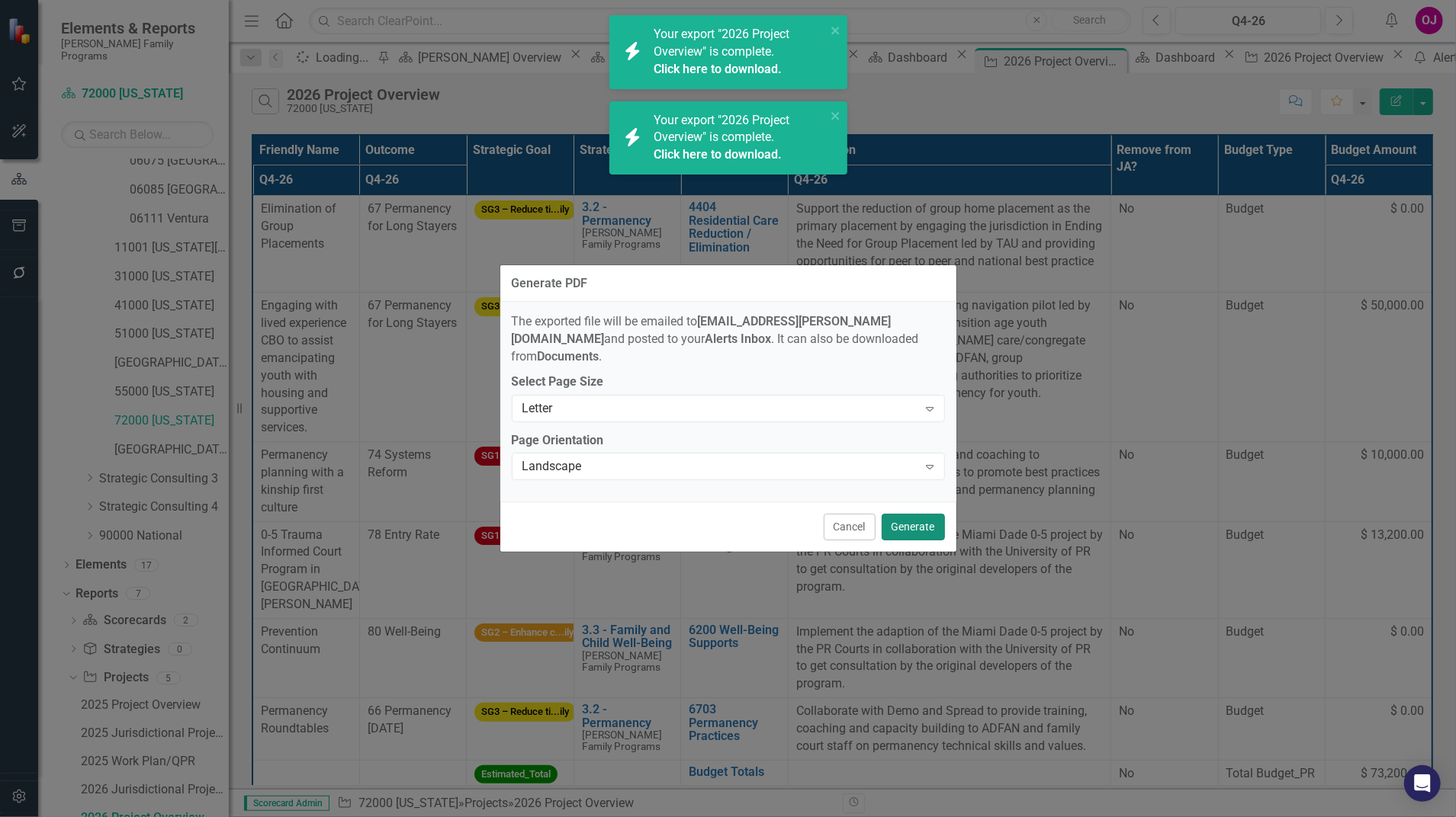
click at [920, 514] on button "Generate" at bounding box center [912, 527] width 63 height 26
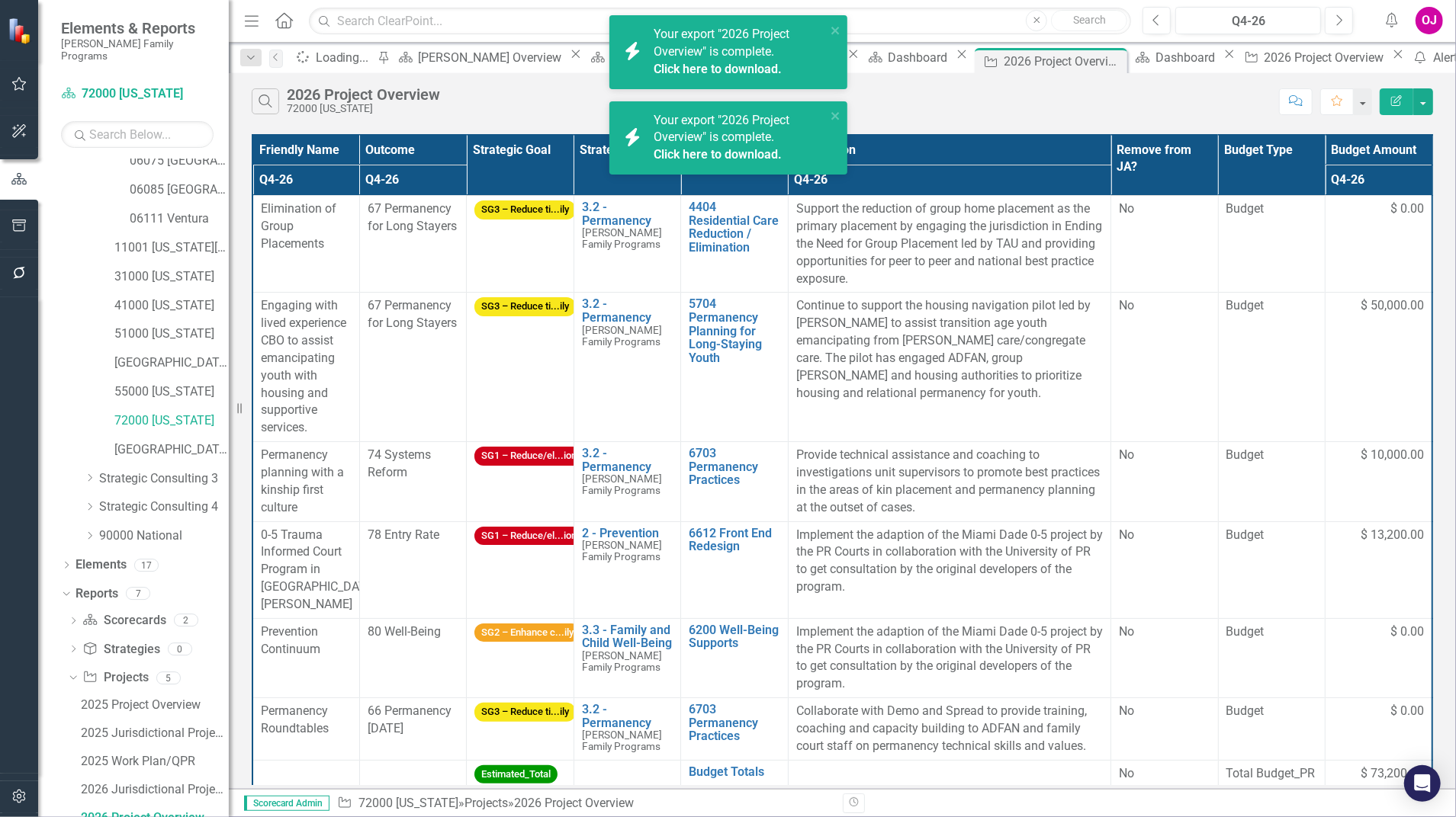
click at [1386, 25] on icon "Alerts" at bounding box center [1391, 20] width 16 height 16
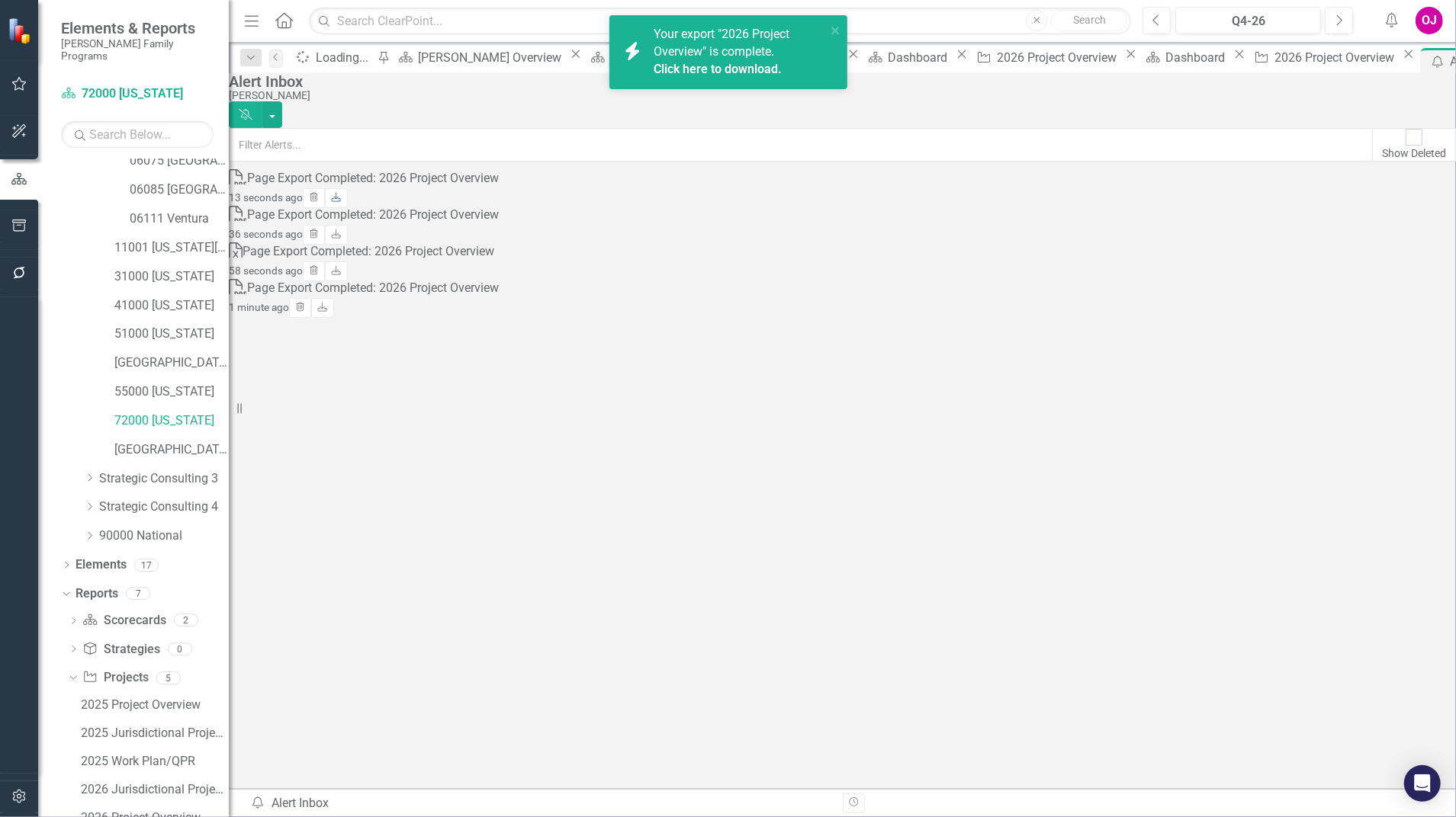
click at [342, 194] on icon "Download" at bounding box center [336, 198] width 12 height 9
click at [342, 232] on icon "Download" at bounding box center [336, 234] width 12 height 9
click at [333, 304] on icon "Download" at bounding box center [328, 308] width 12 height 9
